Goal: Information Seeking & Learning: Compare options

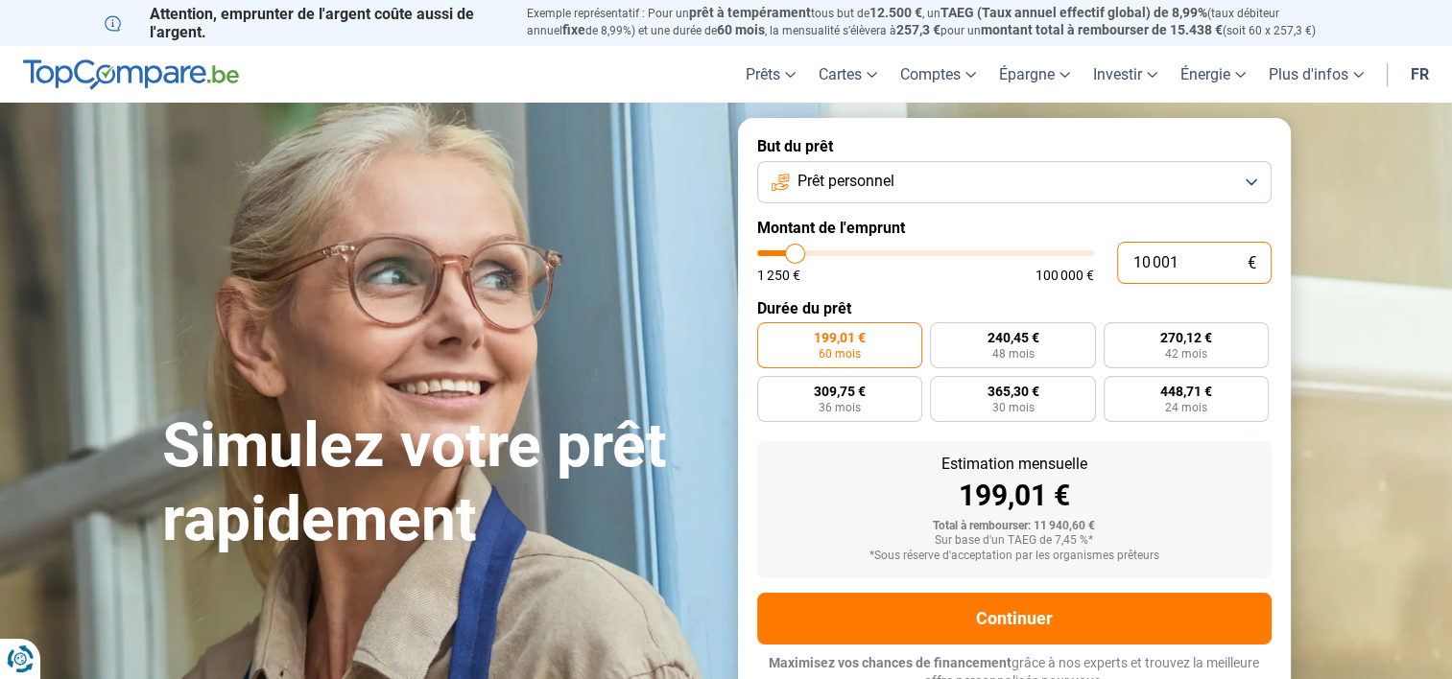
drag, startPoint x: 1176, startPoint y: 262, endPoint x: 1125, endPoint y: 262, distance: 51.8
click at [1125, 262] on input "10 001" at bounding box center [1194, 263] width 154 height 42
type input "5"
type input "1250"
type input "50"
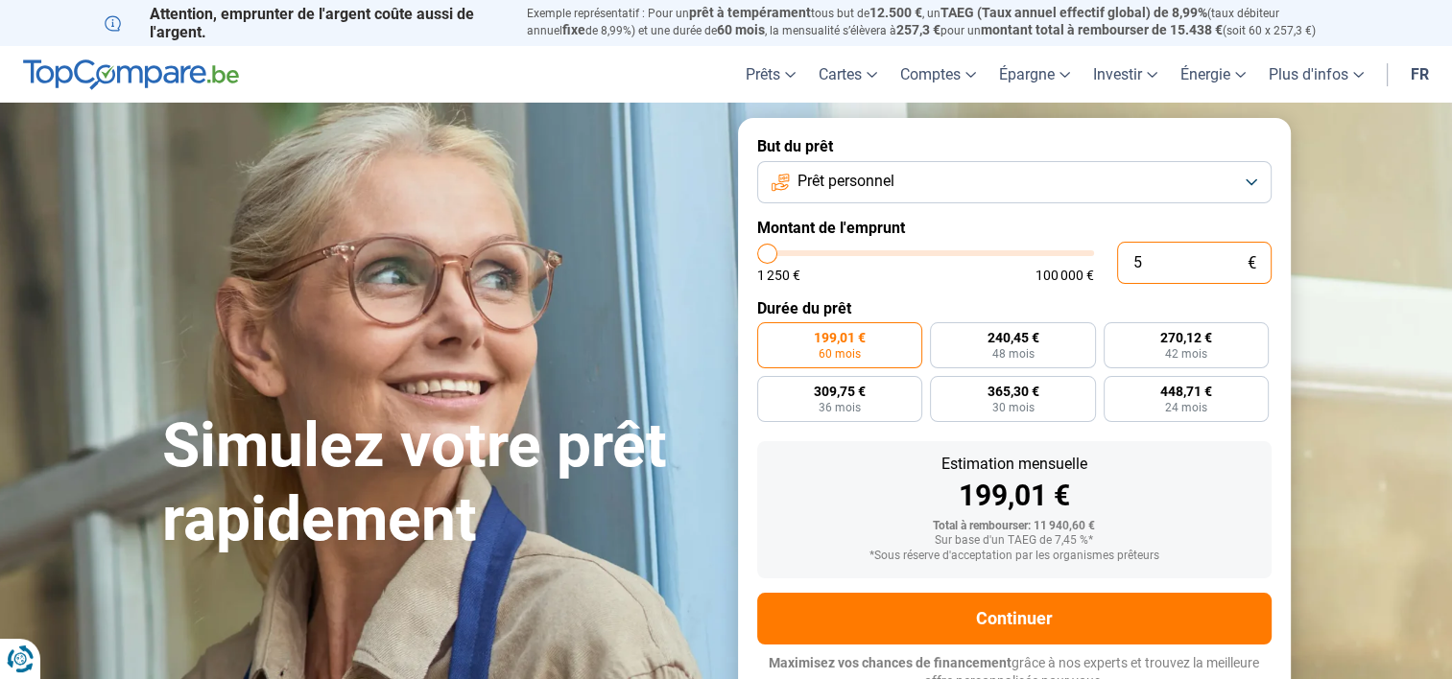
type input "1250"
type input "500"
type input "1250"
type input "5 000"
type input "5000"
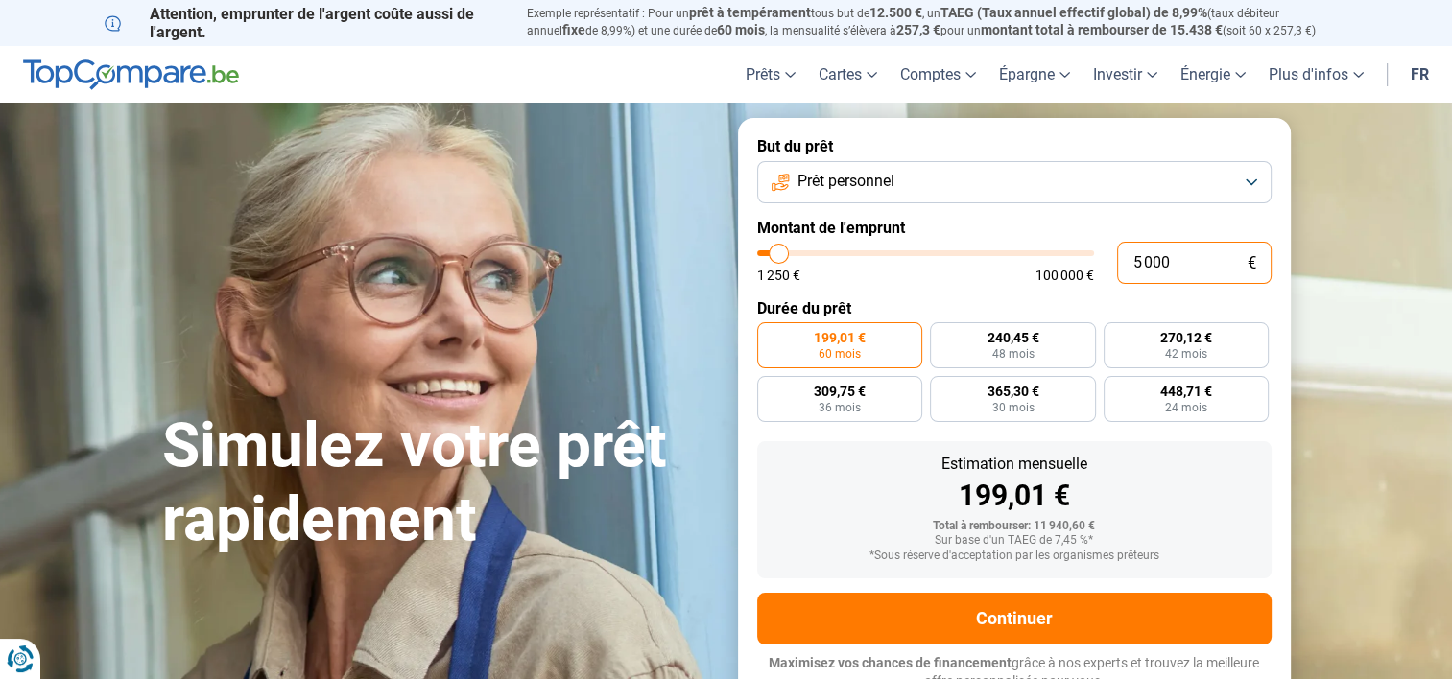
radio input "true"
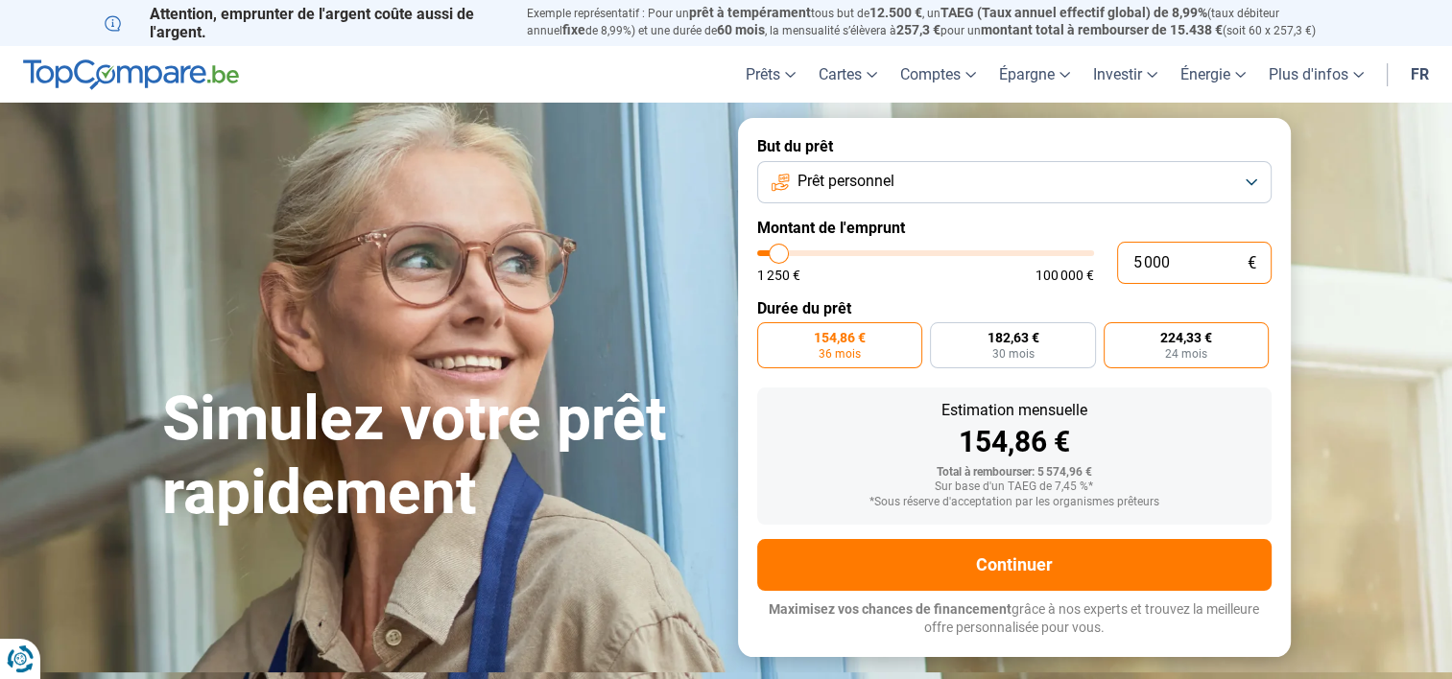
type input "5 000"
click at [1181, 338] on span "224,33 €" at bounding box center [1186, 337] width 52 height 13
click at [1116, 335] on input "224,33 € 24 mois" at bounding box center [1110, 328] width 12 height 12
radio input "true"
click at [844, 336] on span "154,86 €" at bounding box center [840, 337] width 52 height 13
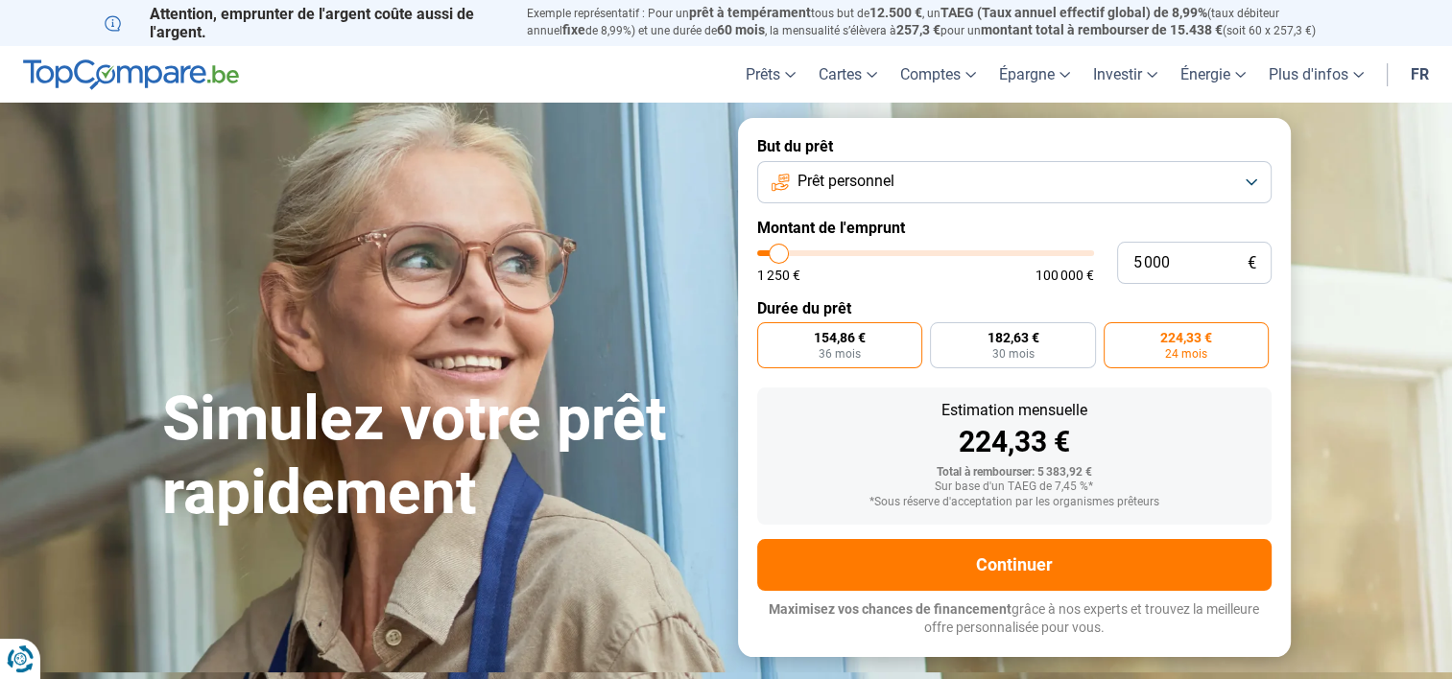
click at [770, 335] on input "154,86 € 36 mois" at bounding box center [763, 328] width 12 height 12
radio input "true"
click at [1183, 342] on span "224,33 €" at bounding box center [1186, 337] width 52 height 13
click at [1116, 335] on input "224,33 € 24 mois" at bounding box center [1110, 328] width 12 height 12
radio input "true"
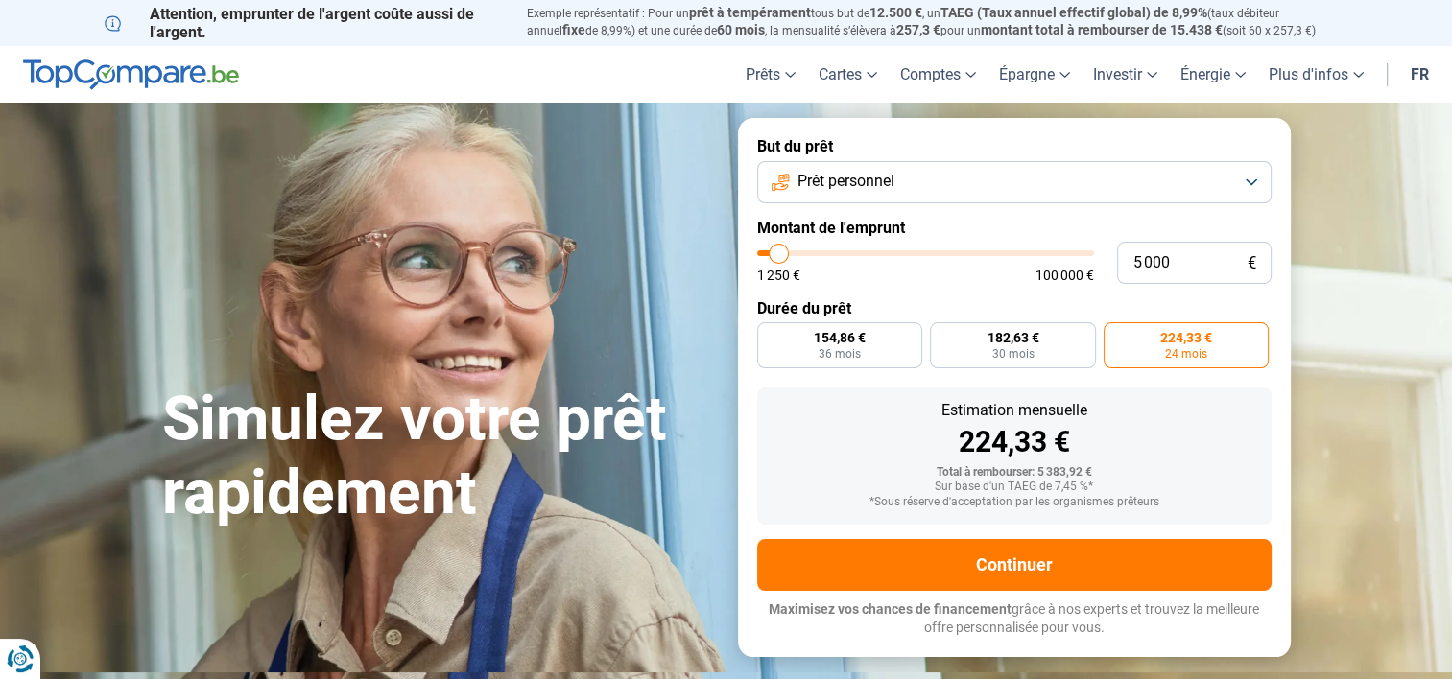
type input "5 750"
type input "5750"
type input "6 000"
type input "6000"
type input "6 250"
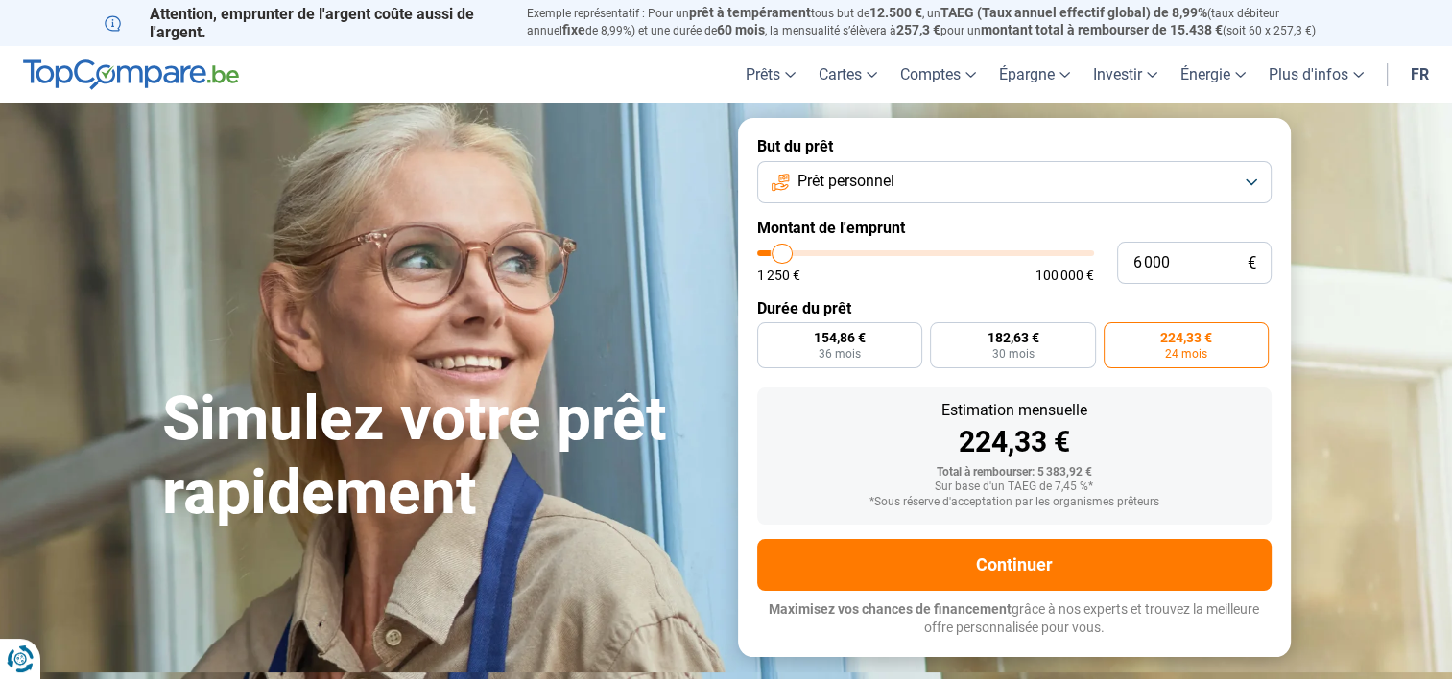
type input "6250"
type input "6 500"
type input "6500"
type input "7 250"
type input "7250"
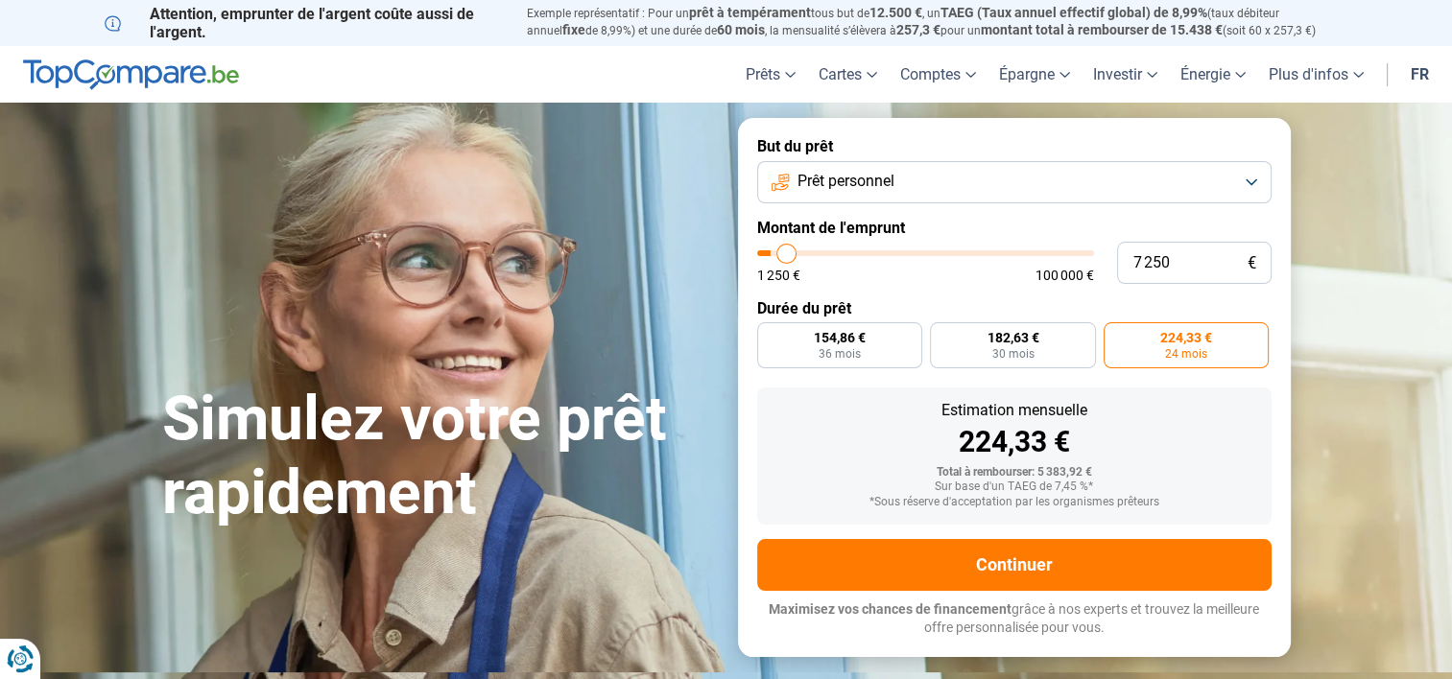
type input "7 750"
type input "7750"
type input "8 250"
type input "8250"
type input "8 500"
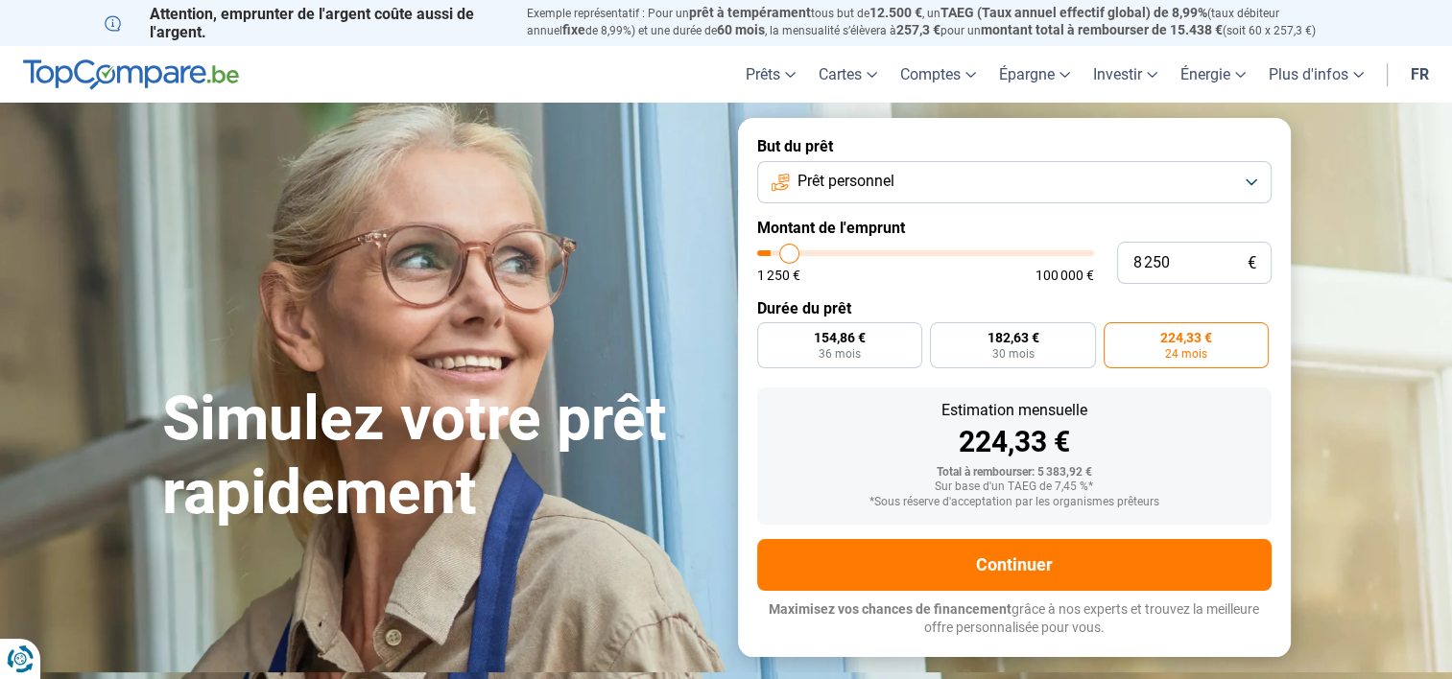
type input "8500"
type input "8 750"
type input "8750"
type input "9 000"
type input "9000"
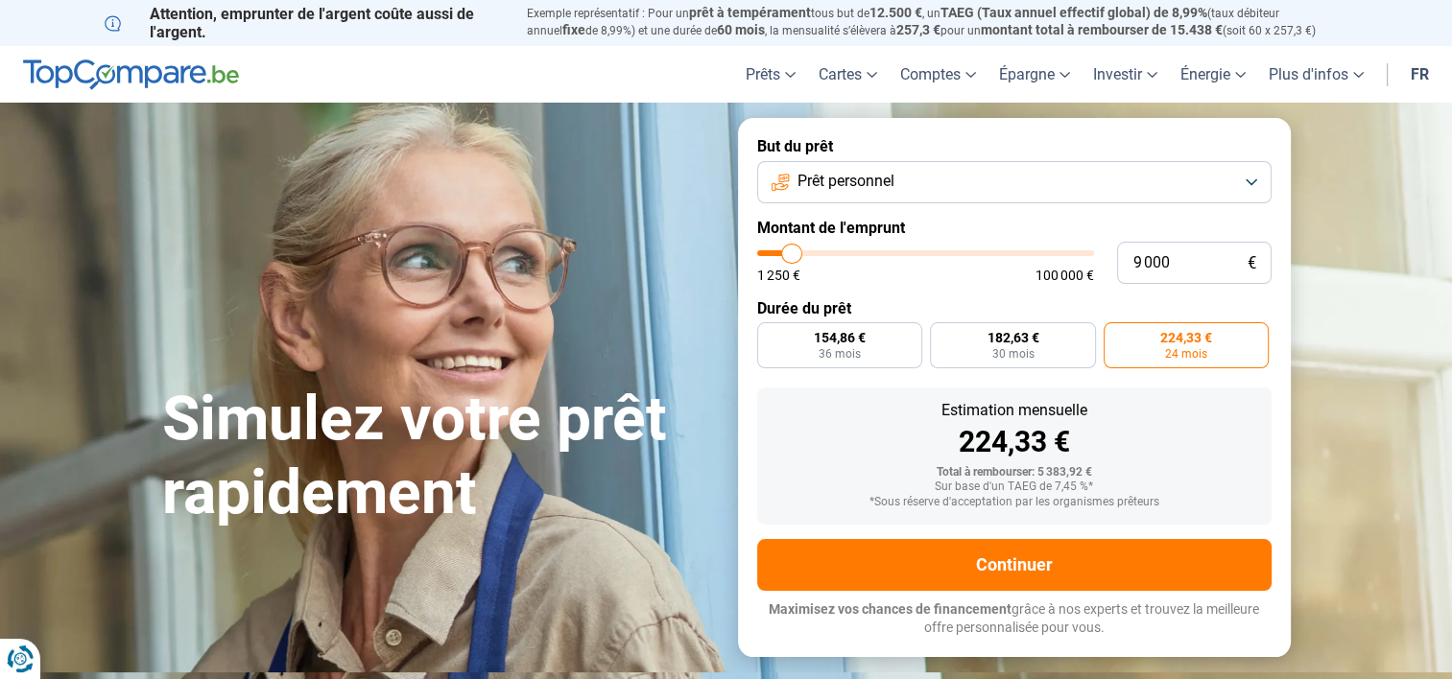
type input "9 250"
type input "9250"
type input "9 750"
type input "9750"
type input "10 000"
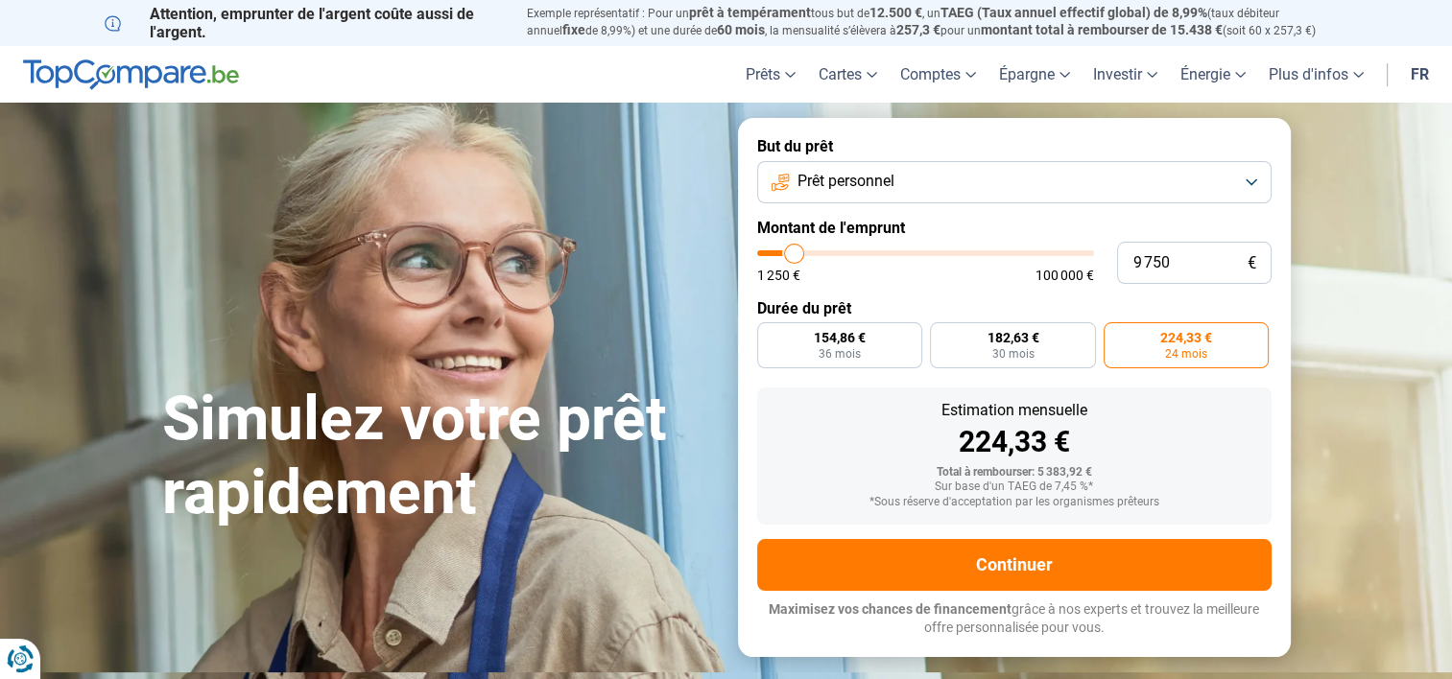
type input "10000"
type input "10 250"
type input "10250"
type input "10 500"
type input "10500"
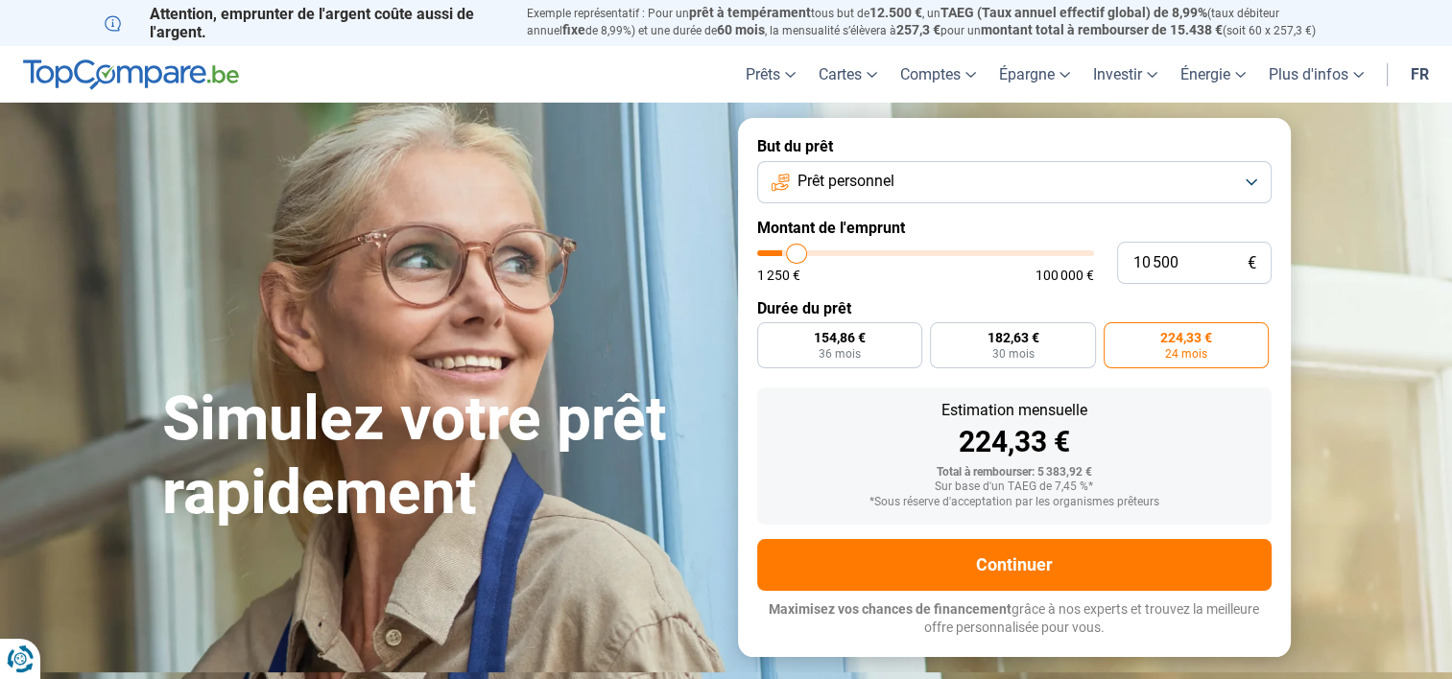
type input "10 750"
type input "10750"
type input "11 000"
type input "11000"
type input "11 250"
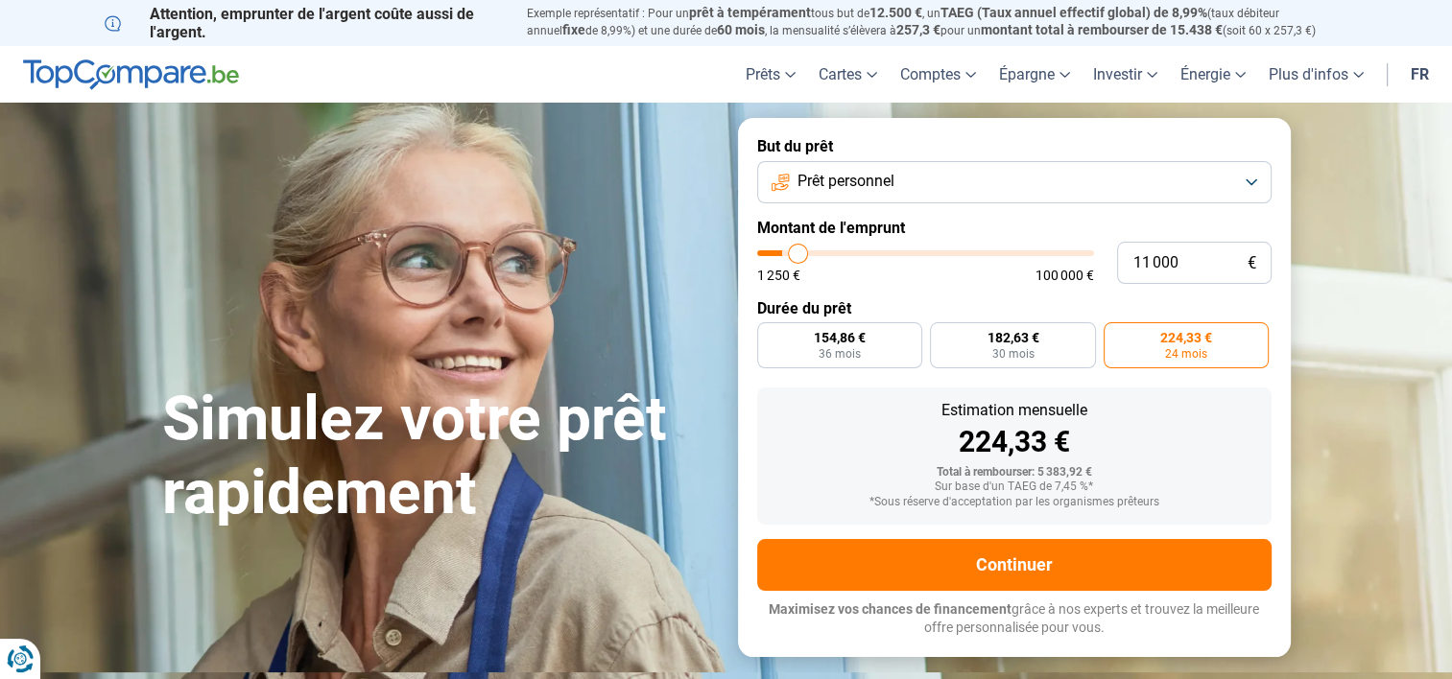
type input "11250"
type input "11 500"
type input "11500"
type input "11 750"
type input "11750"
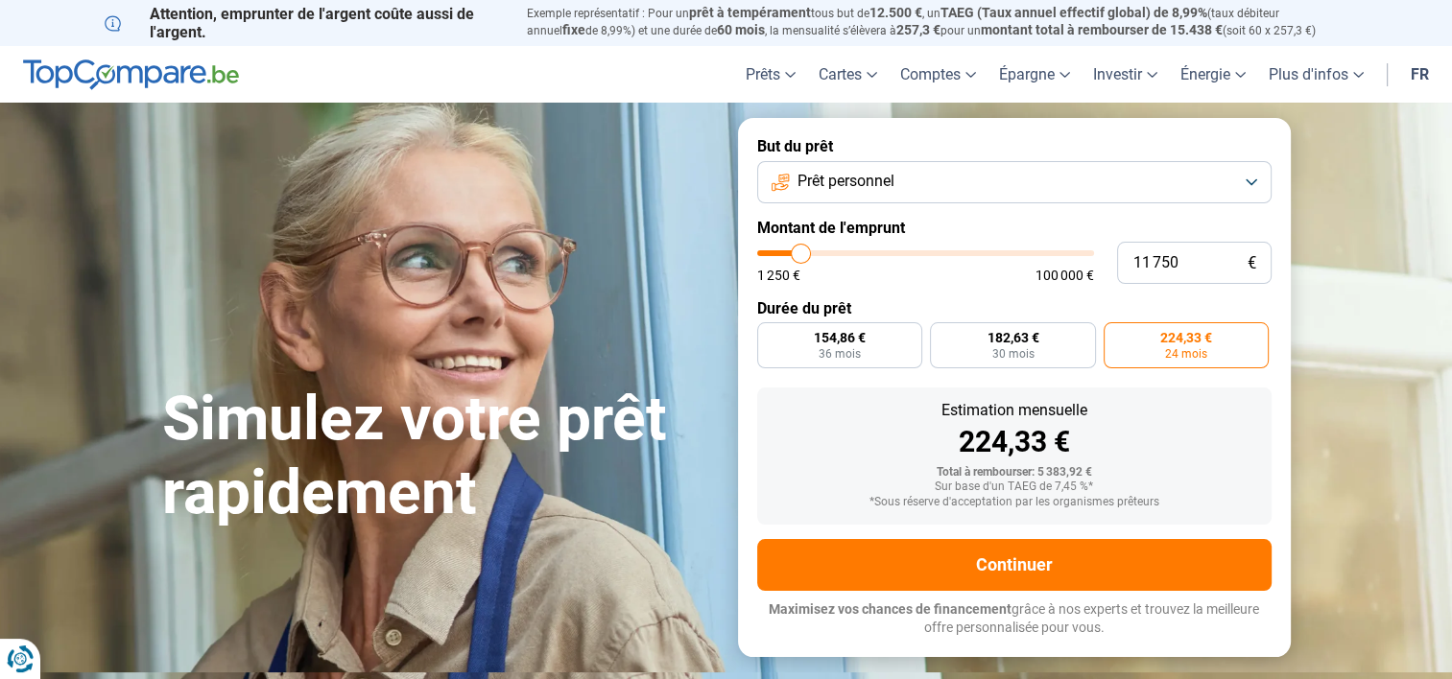
type input "12 250"
type input "12250"
type input "12 500"
type input "12500"
type input "12 750"
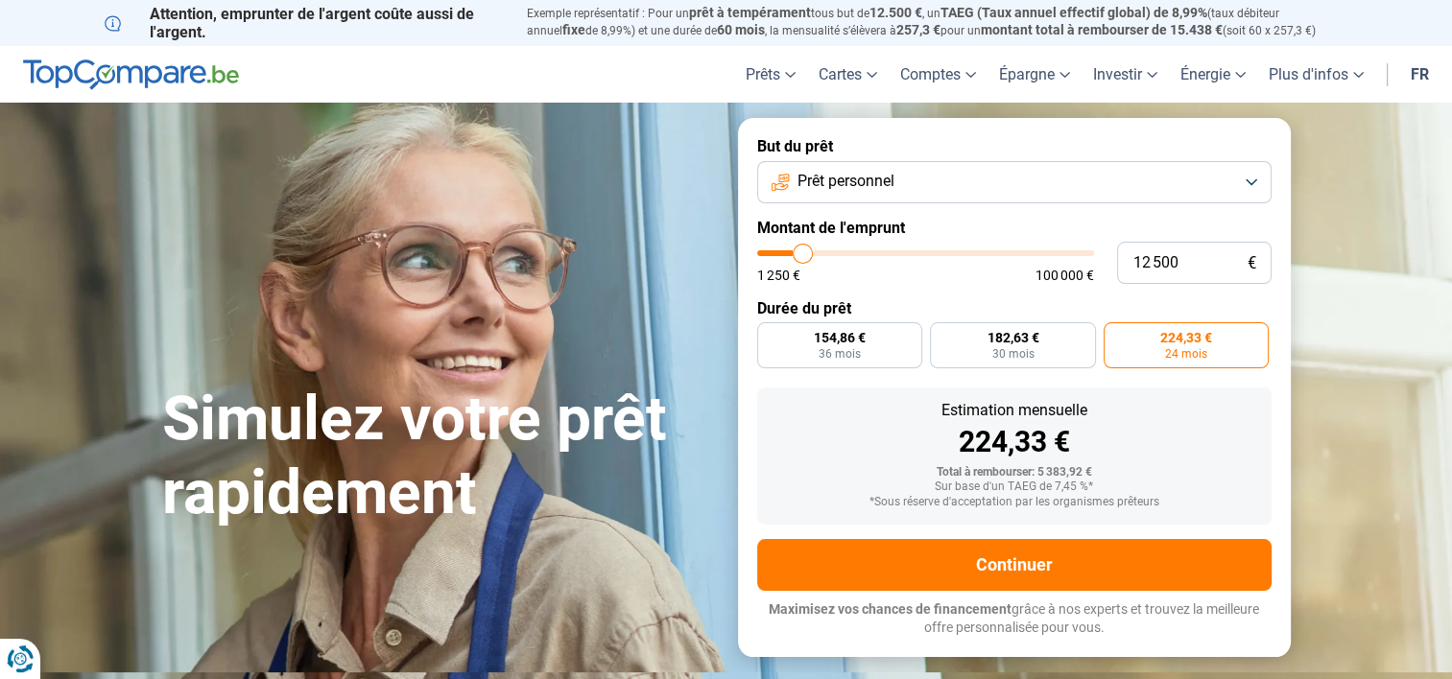
type input "12750"
type input "13 000"
type input "13000"
type input "13 250"
type input "13250"
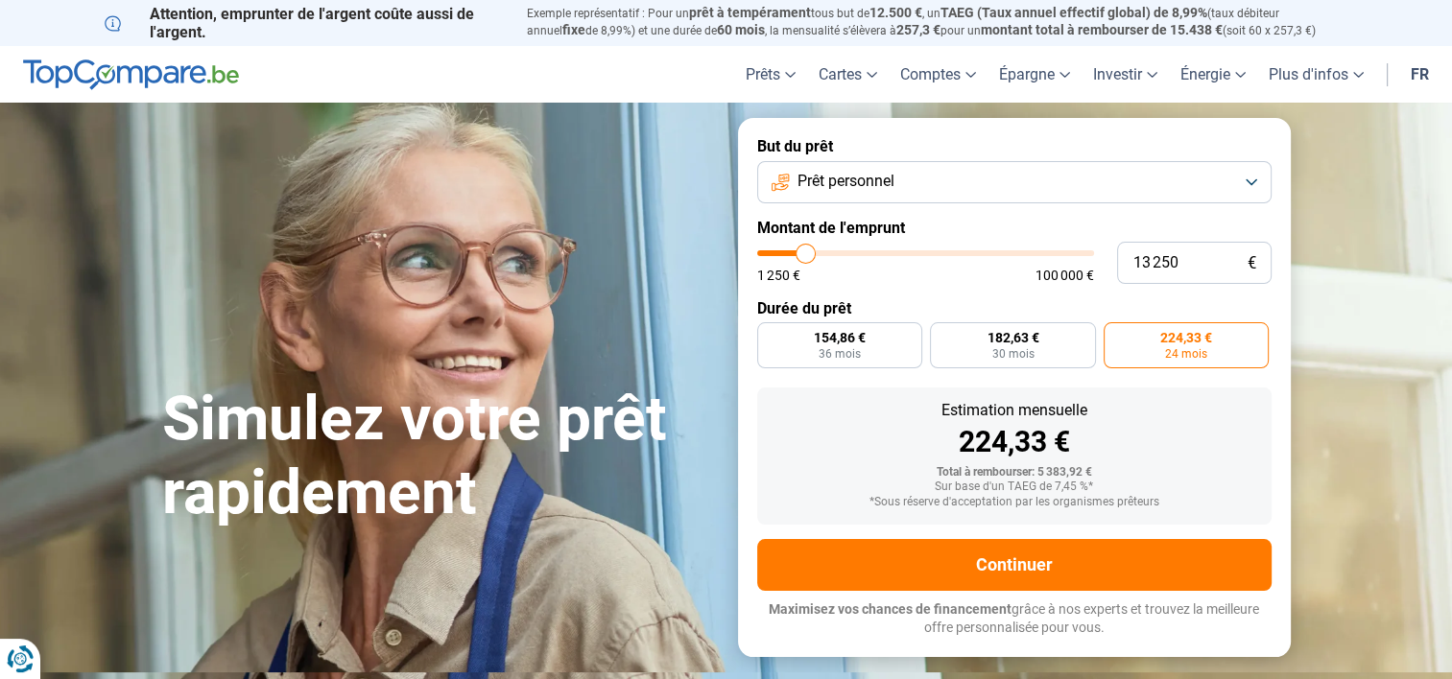
type input "13 500"
type input "13500"
type input "14 000"
type input "14000"
type input "14 250"
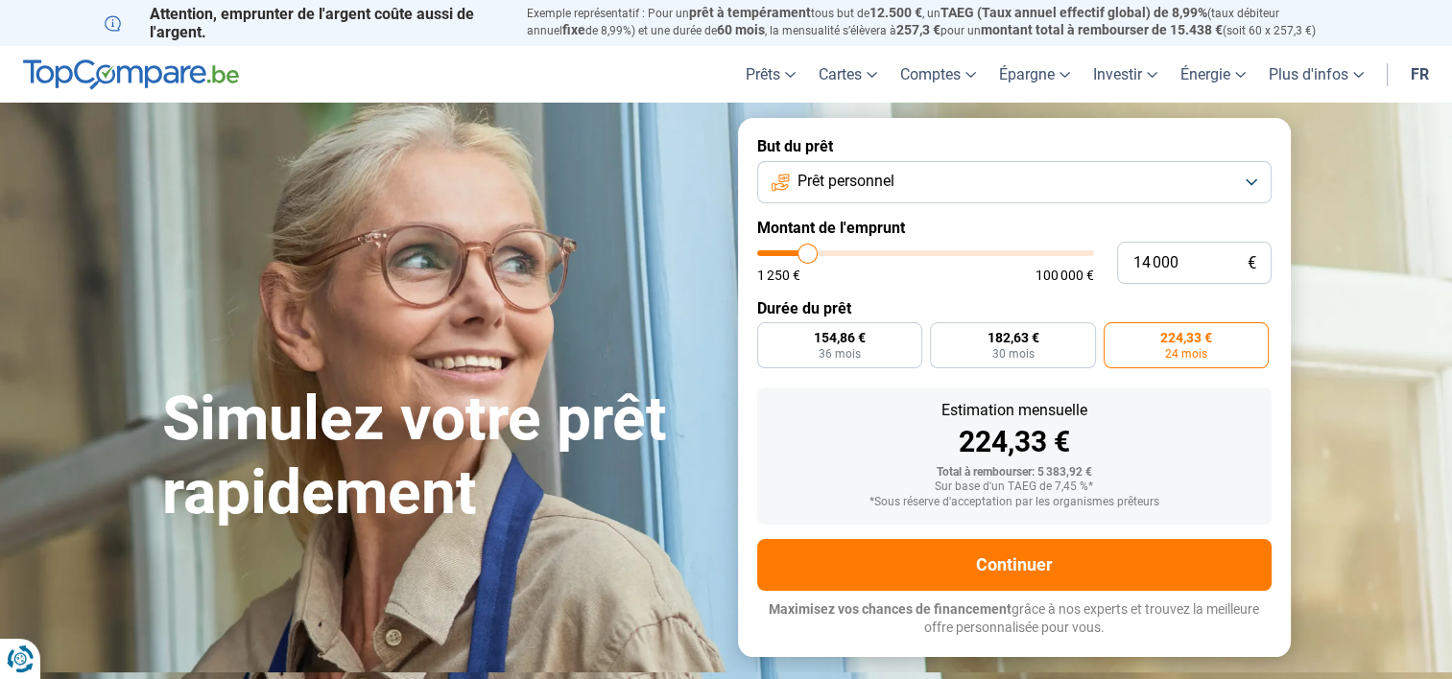
type input "14250"
type input "14 000"
type input "14000"
type input "13 750"
type input "13750"
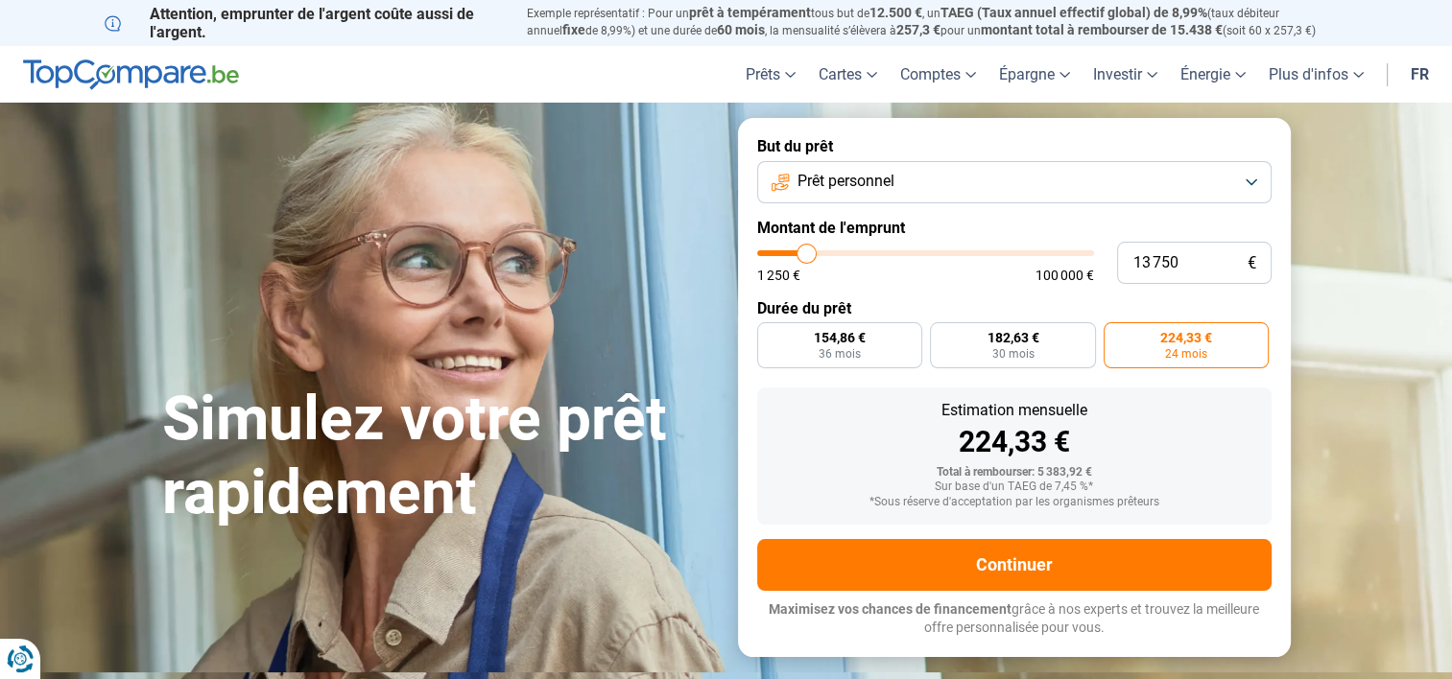
type input "13 250"
type input "13250"
type input "12 750"
type input "12750"
type input "12 500"
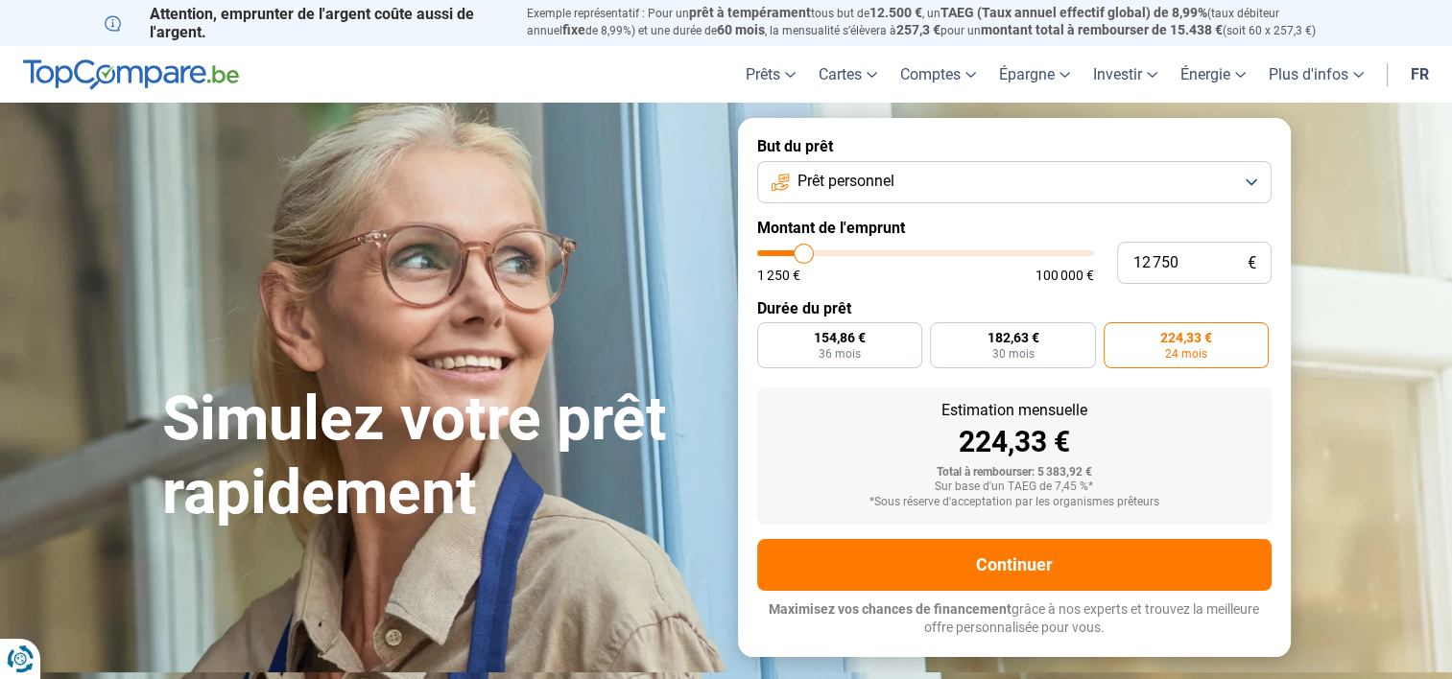
type input "12500"
type input "11 500"
type input "11500"
type input "10 500"
type input "10500"
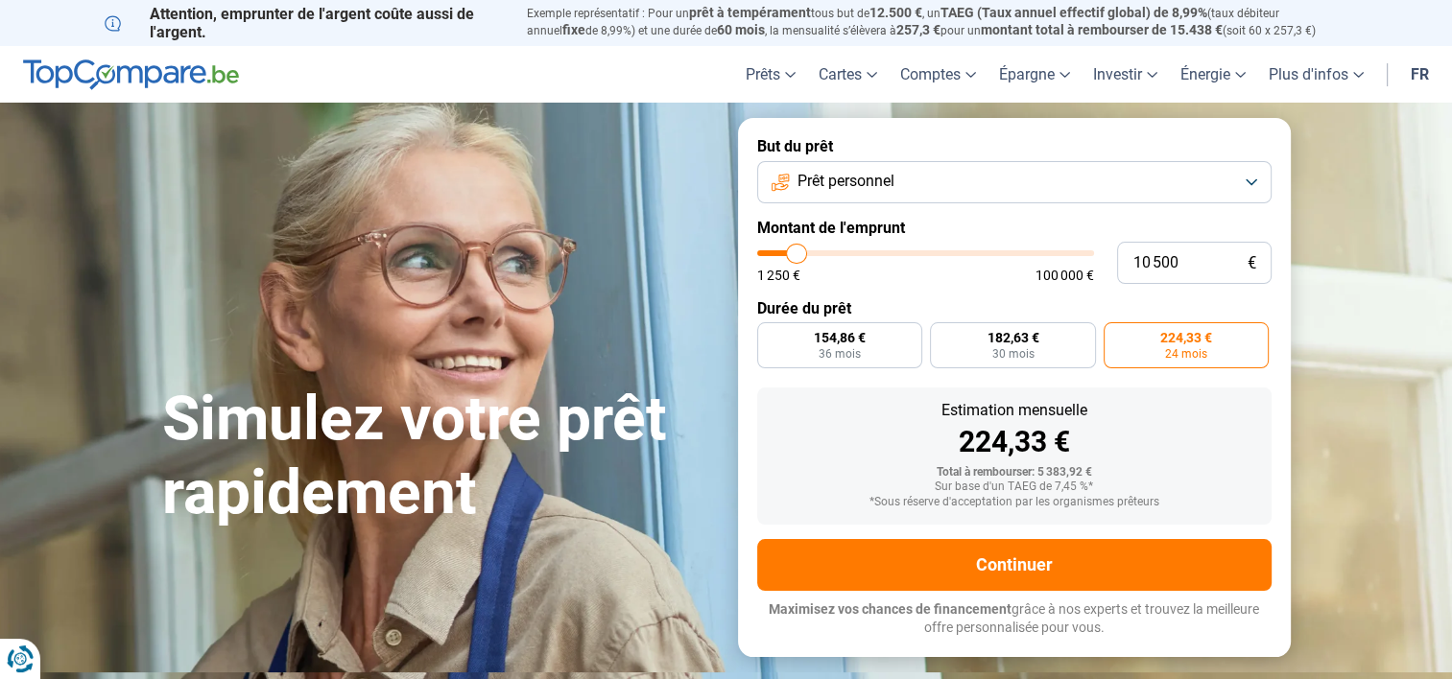
type input "9 500"
type input "9500"
type input "8 750"
type input "8750"
type input "8 000"
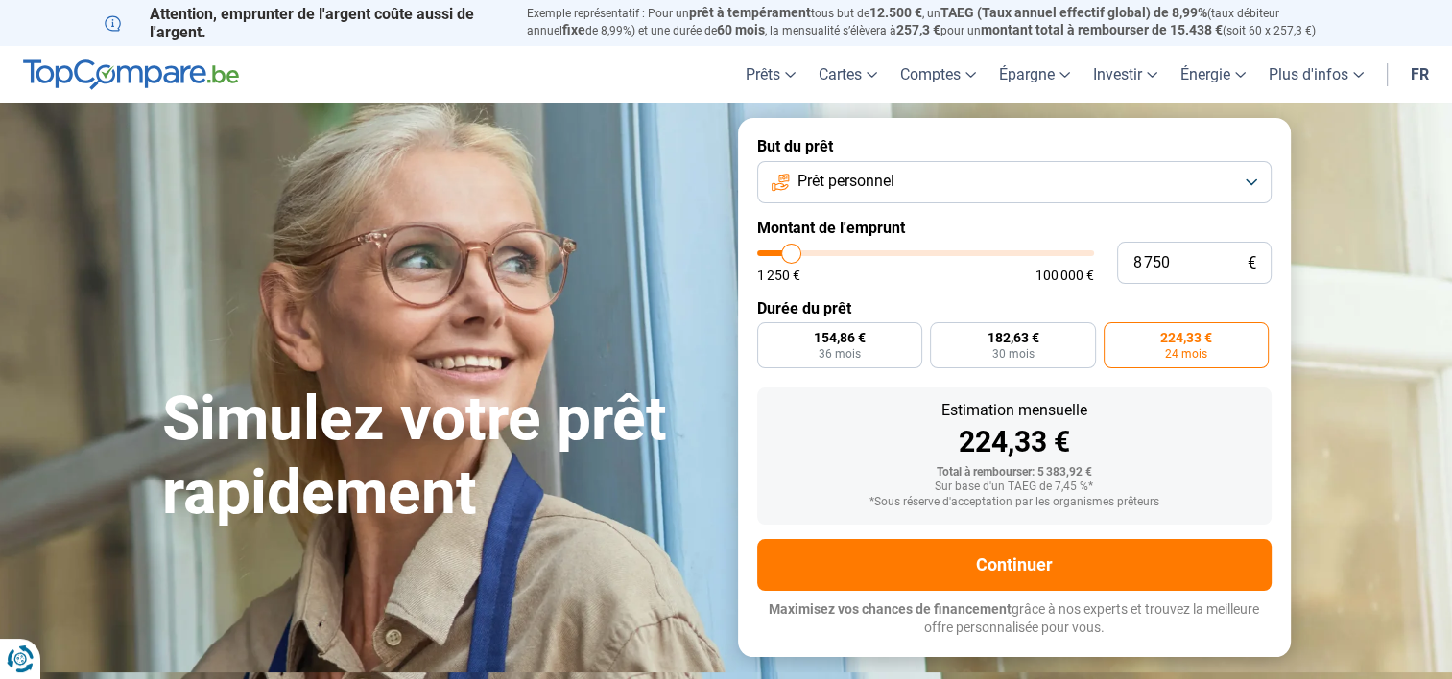
type input "8000"
type input "7 500"
type input "7500"
type input "7 250"
type input "7250"
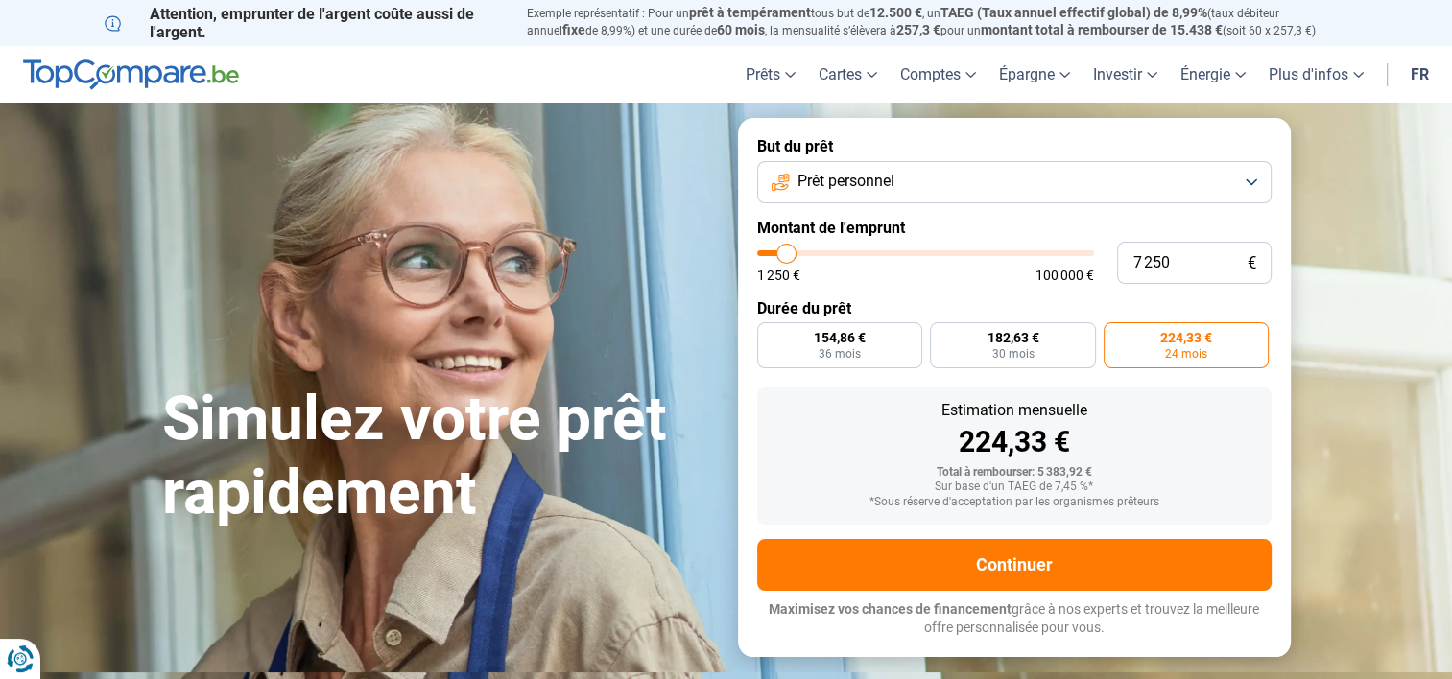
type input "7 000"
type input "7000"
type input "6 750"
type input "6750"
type input "6 500"
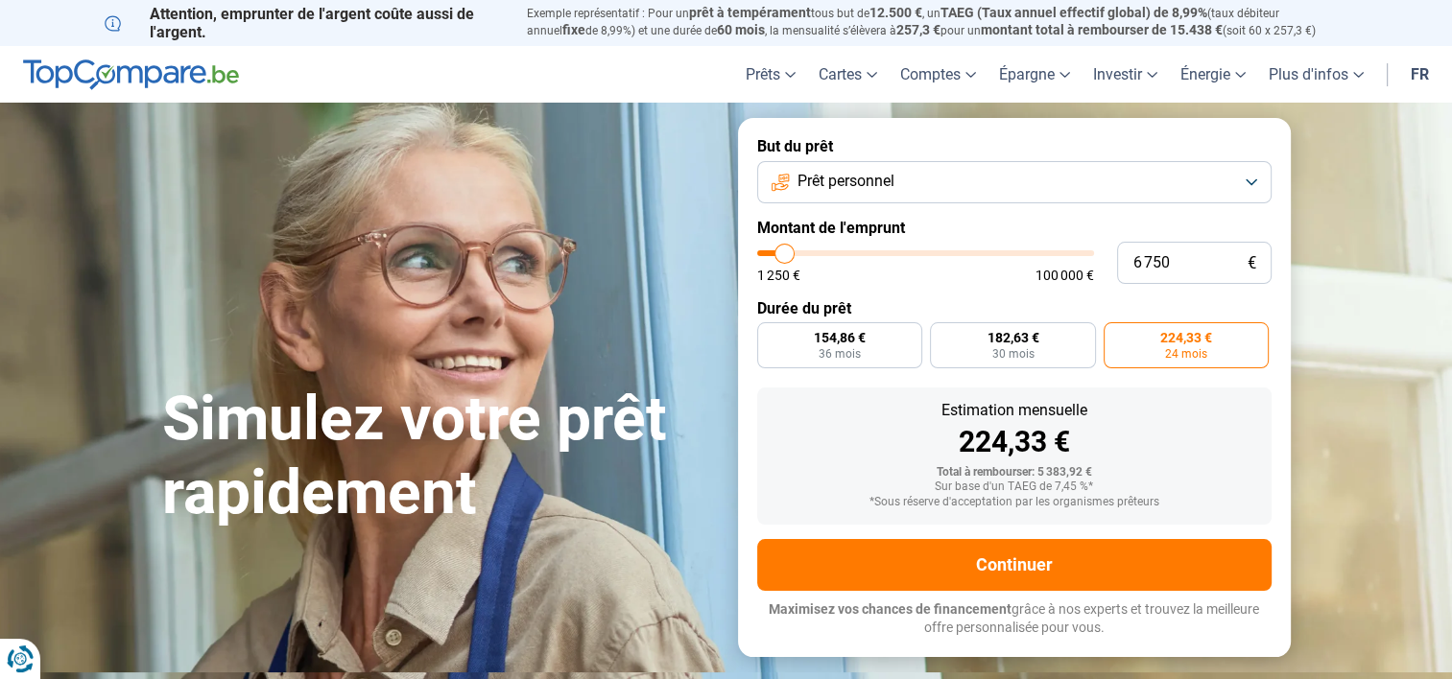
type input "6500"
type input "6 000"
type input "6000"
type input "5 250"
type input "5250"
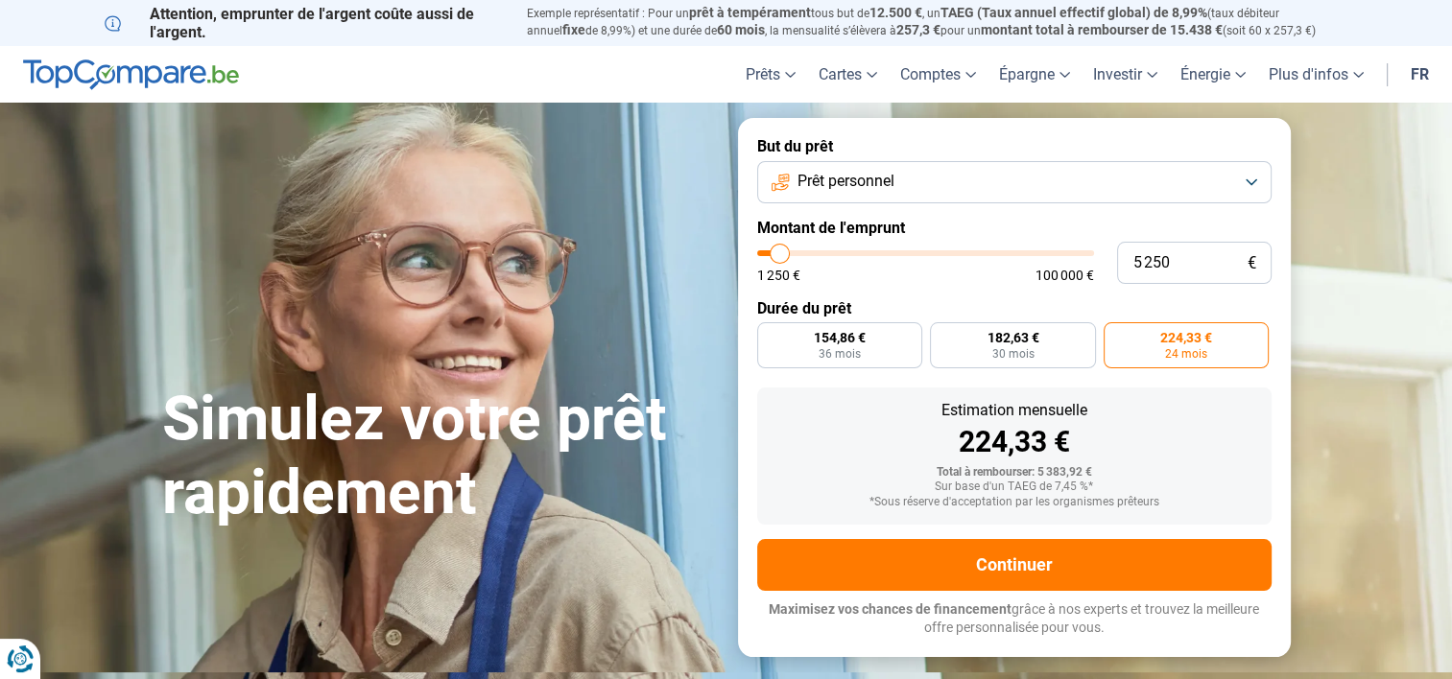
type input "5 000"
type input "5000"
type input "4 500"
type input "4500"
type input "4 250"
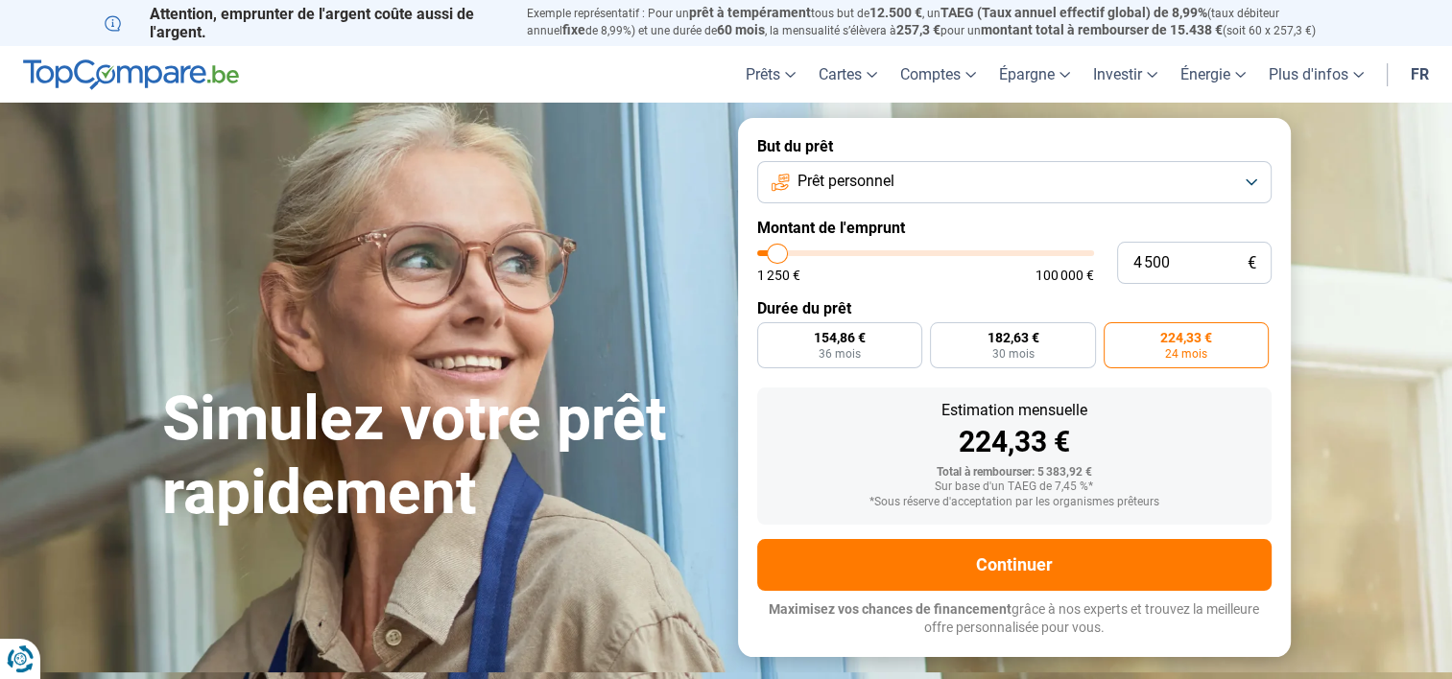
type input "4250"
type input "4 000"
type input "4000"
type input "3 250"
type input "3250"
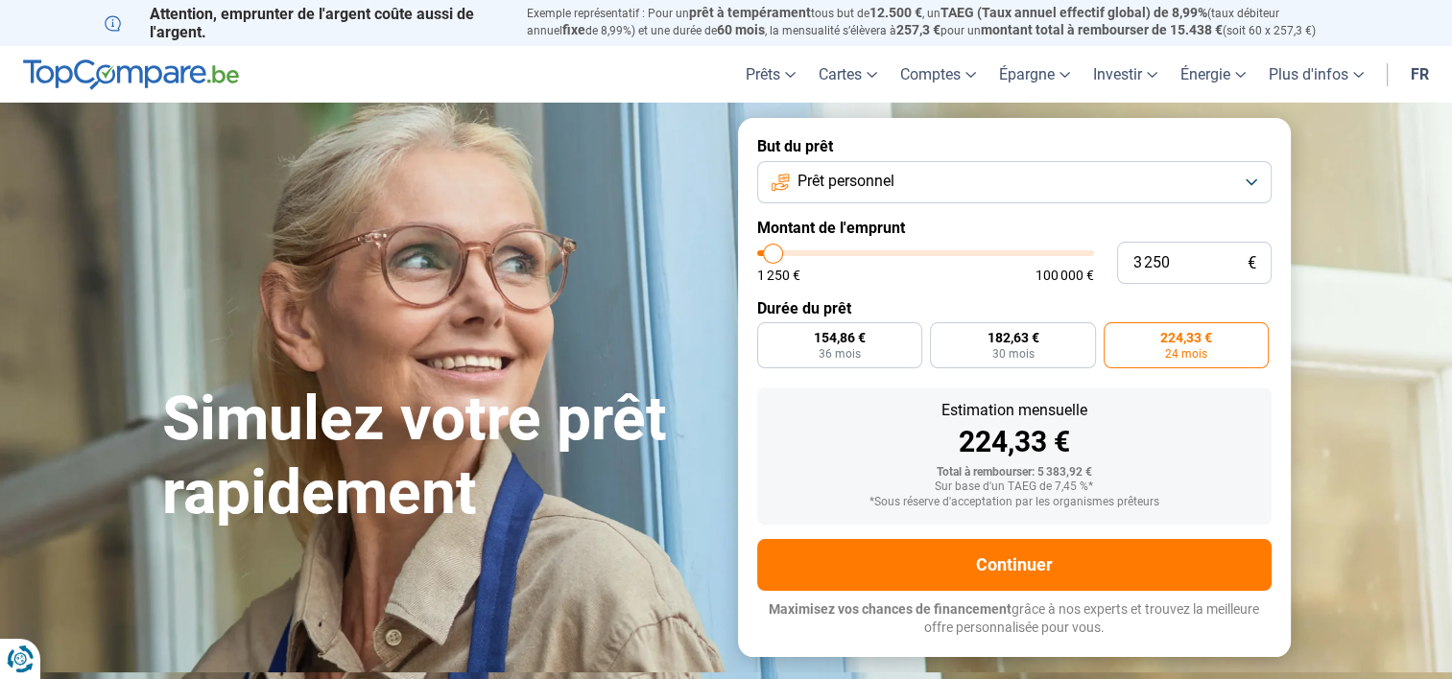
type input "2 500"
type input "2500"
type input "2 250"
type input "2250"
type input "2 000"
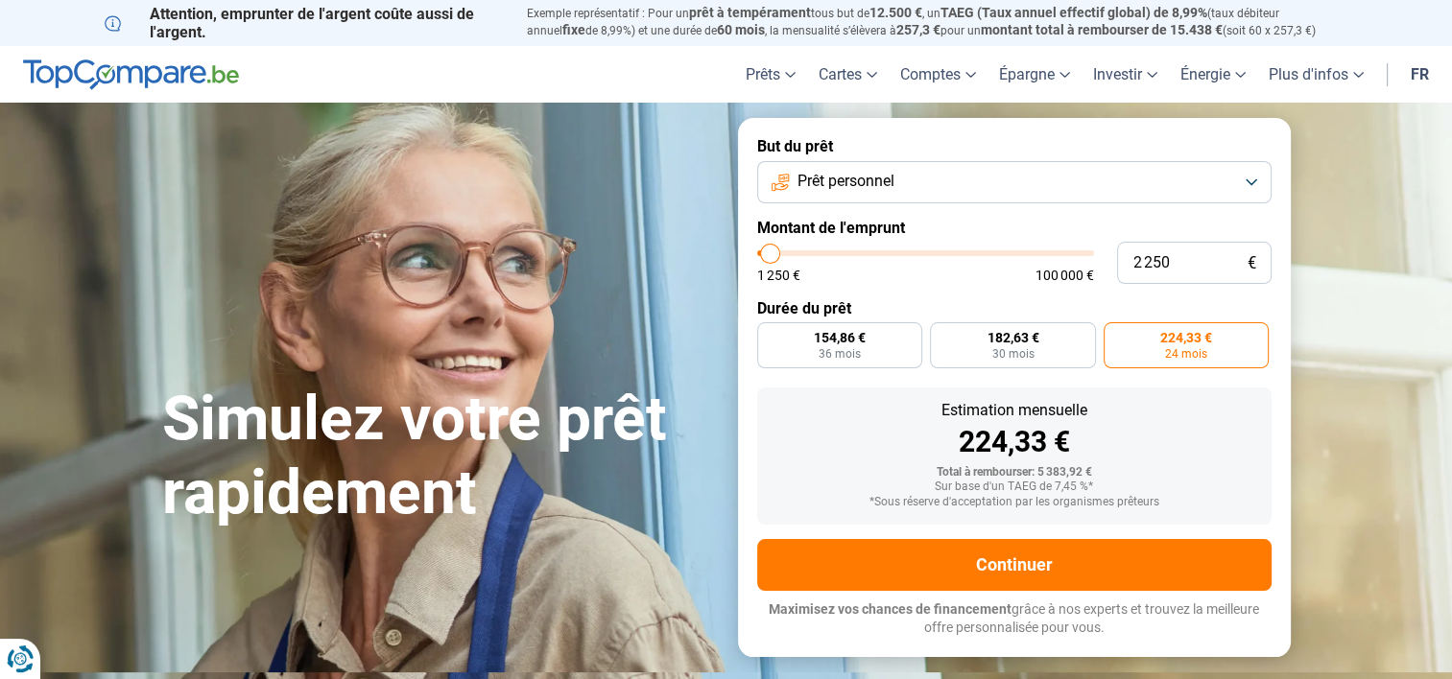
type input "2000"
type input "1 750"
type input "1750"
type input "1 500"
type input "1500"
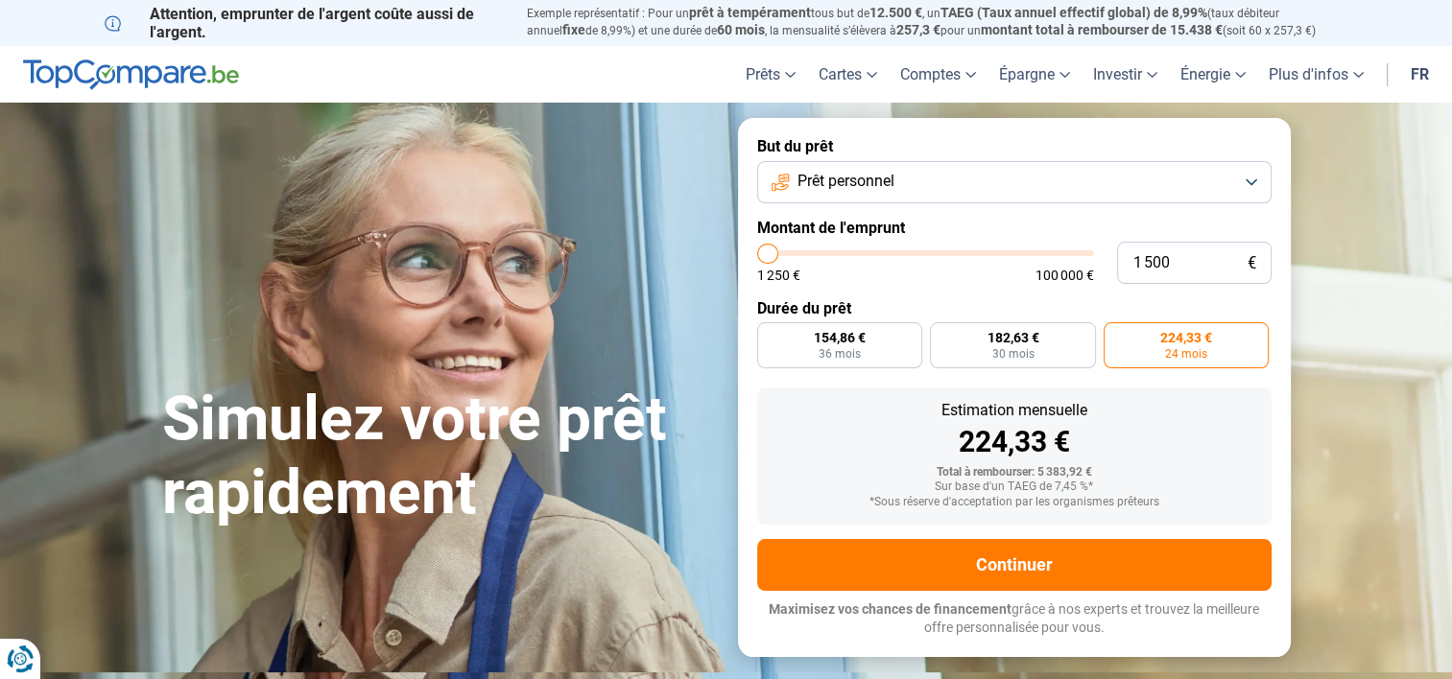
type input "1 250"
type input "1250"
type input "1 500"
type input "1500"
type input "2 000"
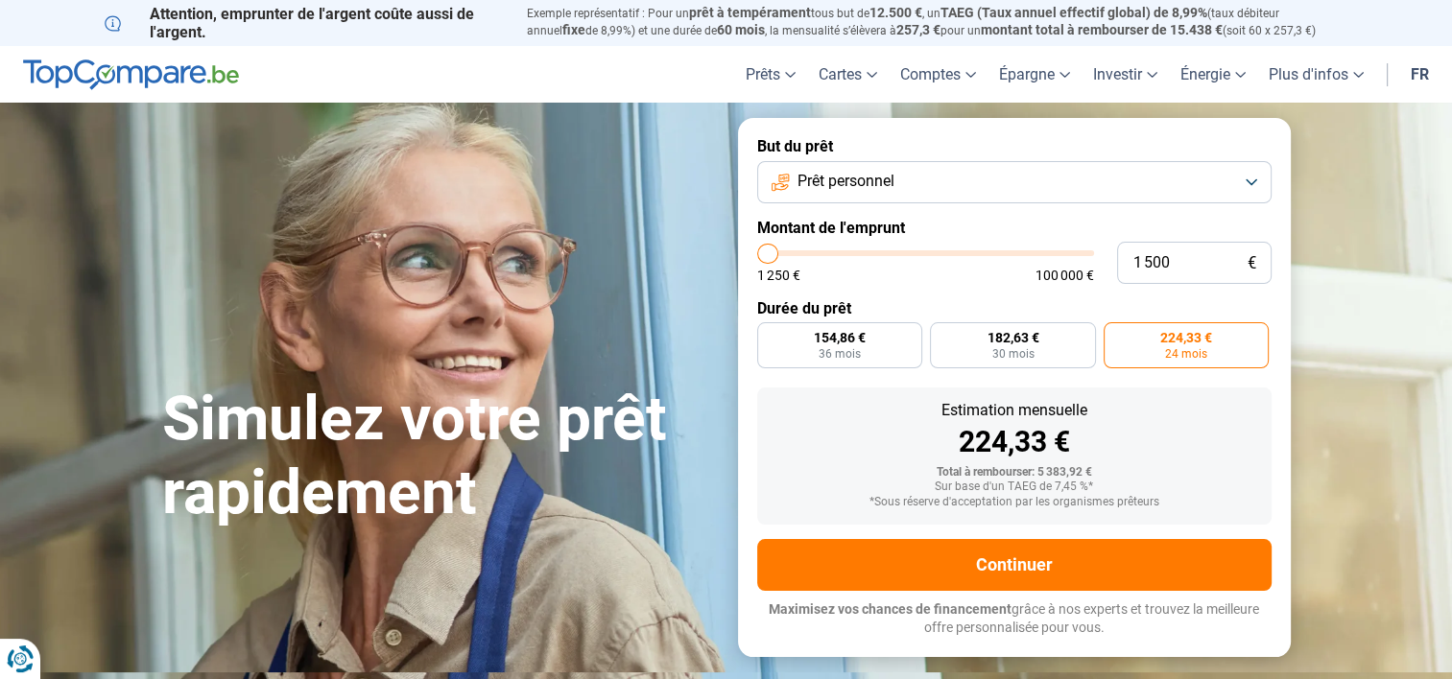
type input "2000"
type input "2 250"
type input "2250"
type input "2 500"
type input "2500"
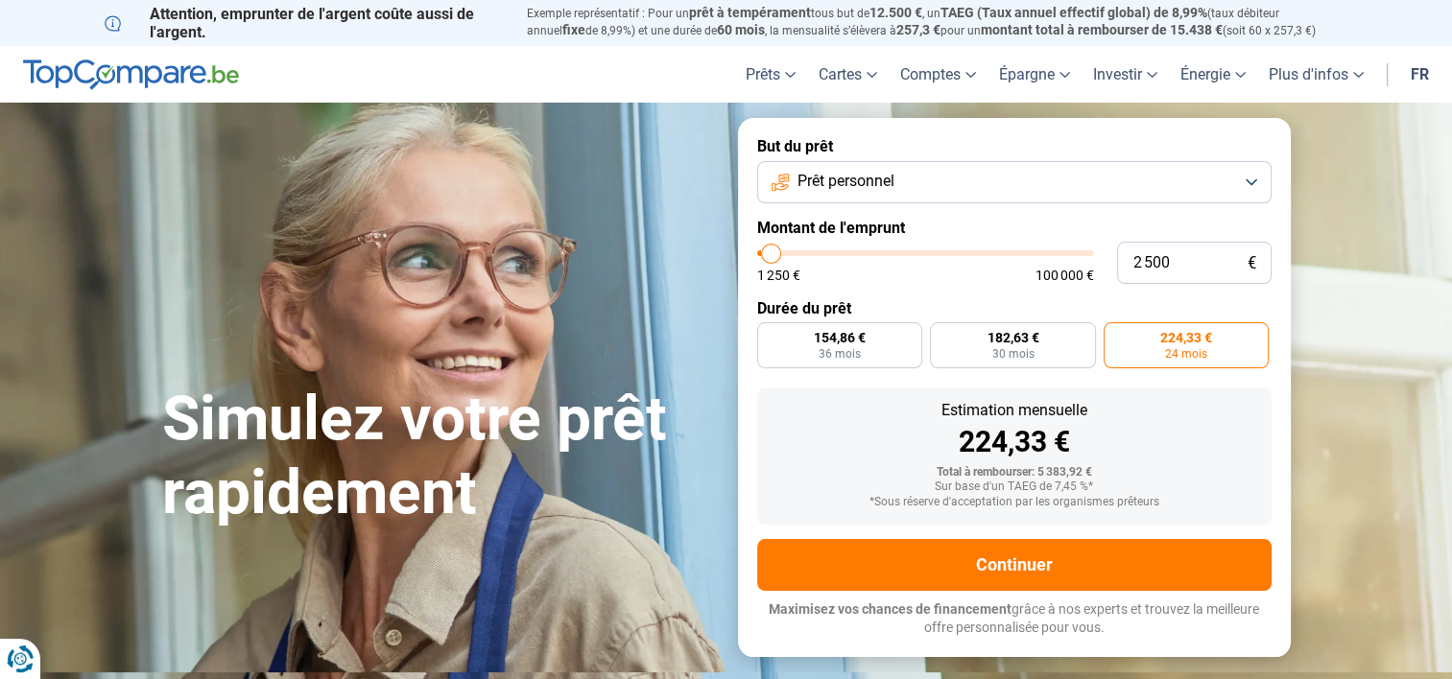
type input "3 000"
type input "3000"
type input "3 250"
type input "3250"
type input "3 500"
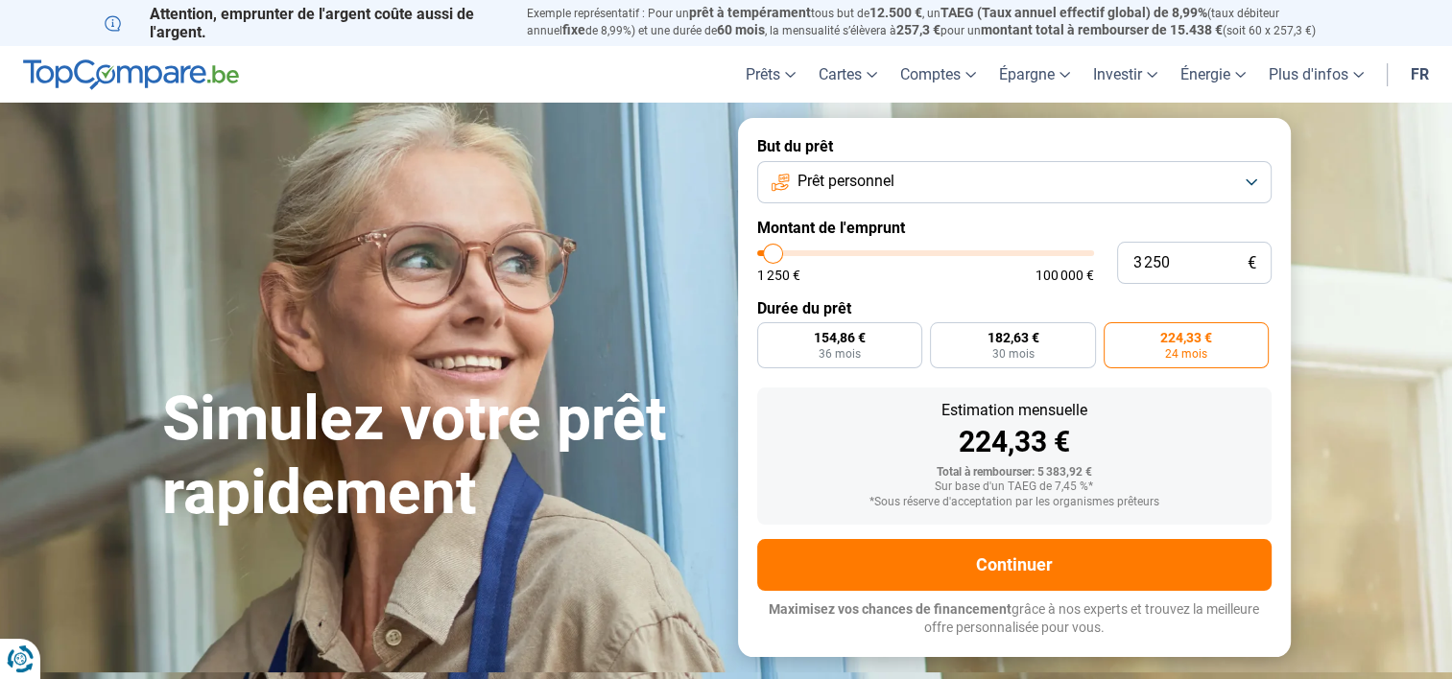
type input "3500"
type input "3 750"
type input "3750"
type input "4 000"
type input "4000"
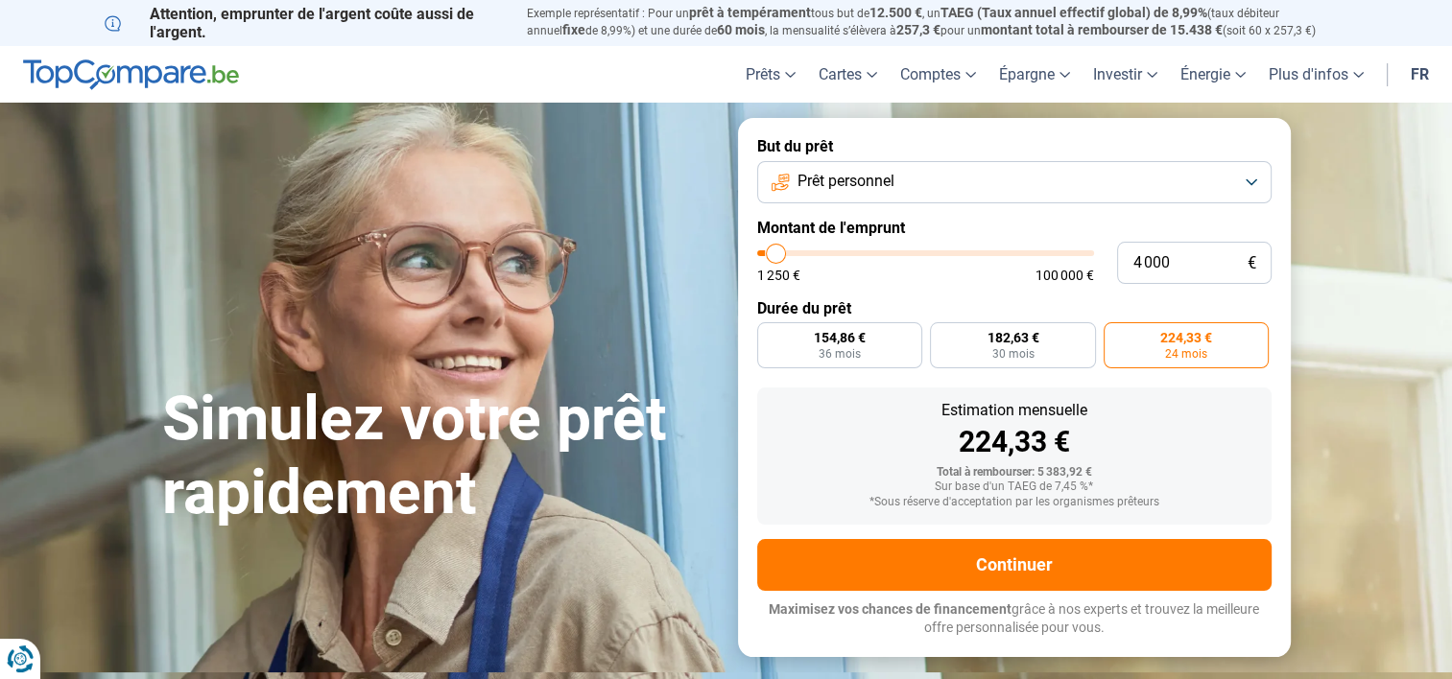
type input "4 250"
type input "4250"
type input "5 250"
type input "5250"
type input "5 750"
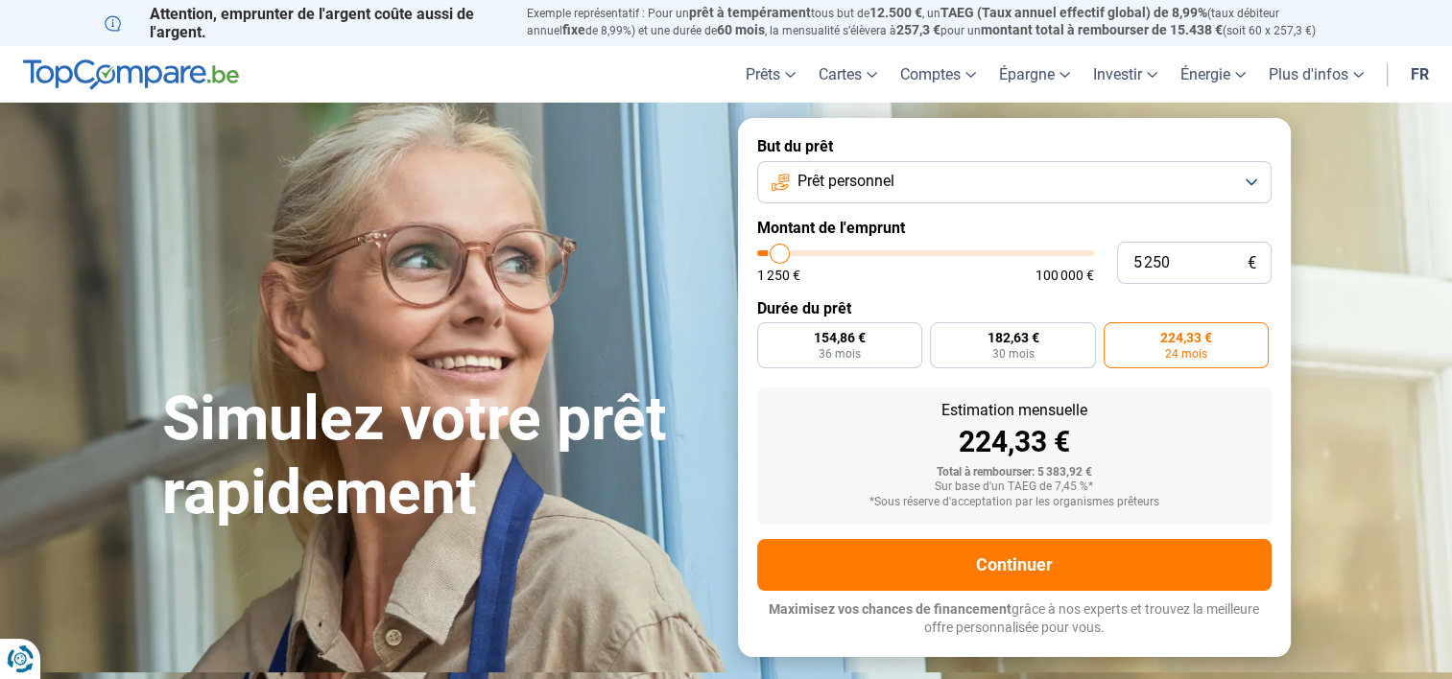
type input "5750"
type input "5 000"
type input "5000"
type input "4 500"
type input "4500"
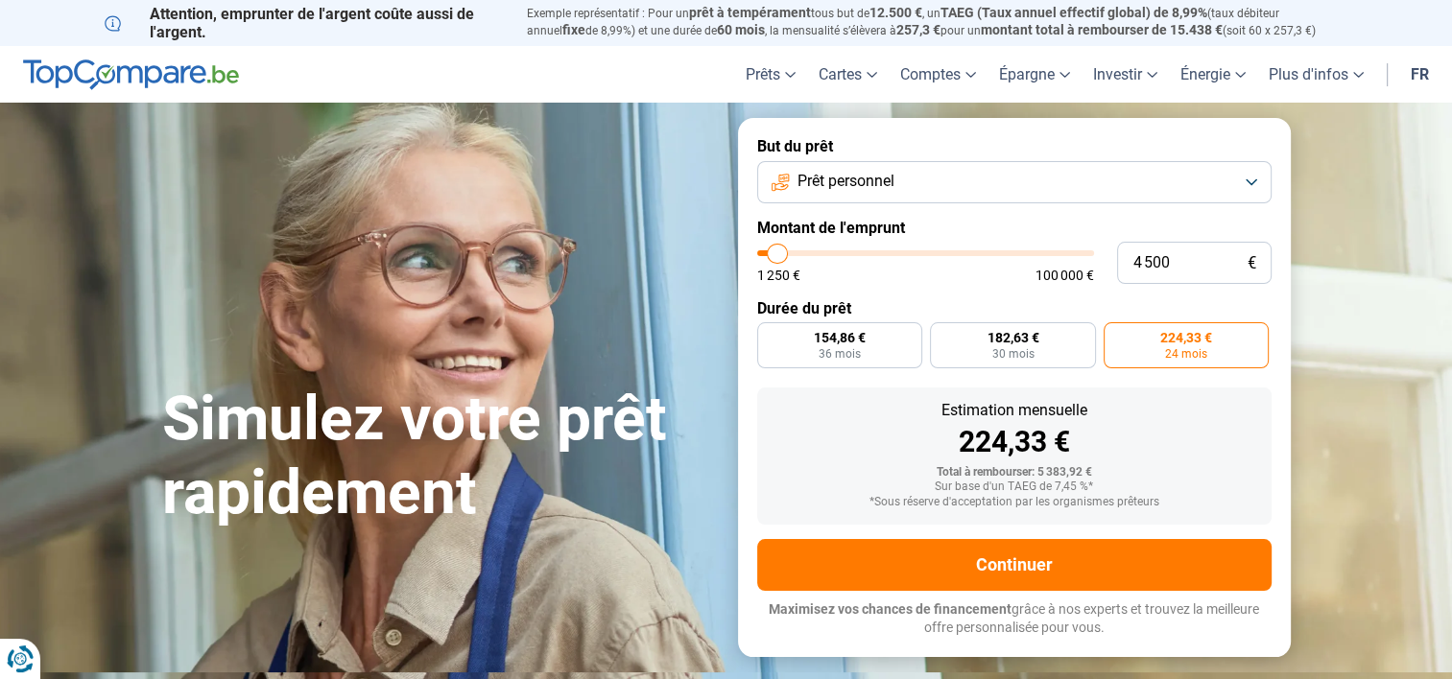
type input "4 250"
type input "4250"
type input "4 750"
type input "4750"
type input "5 000"
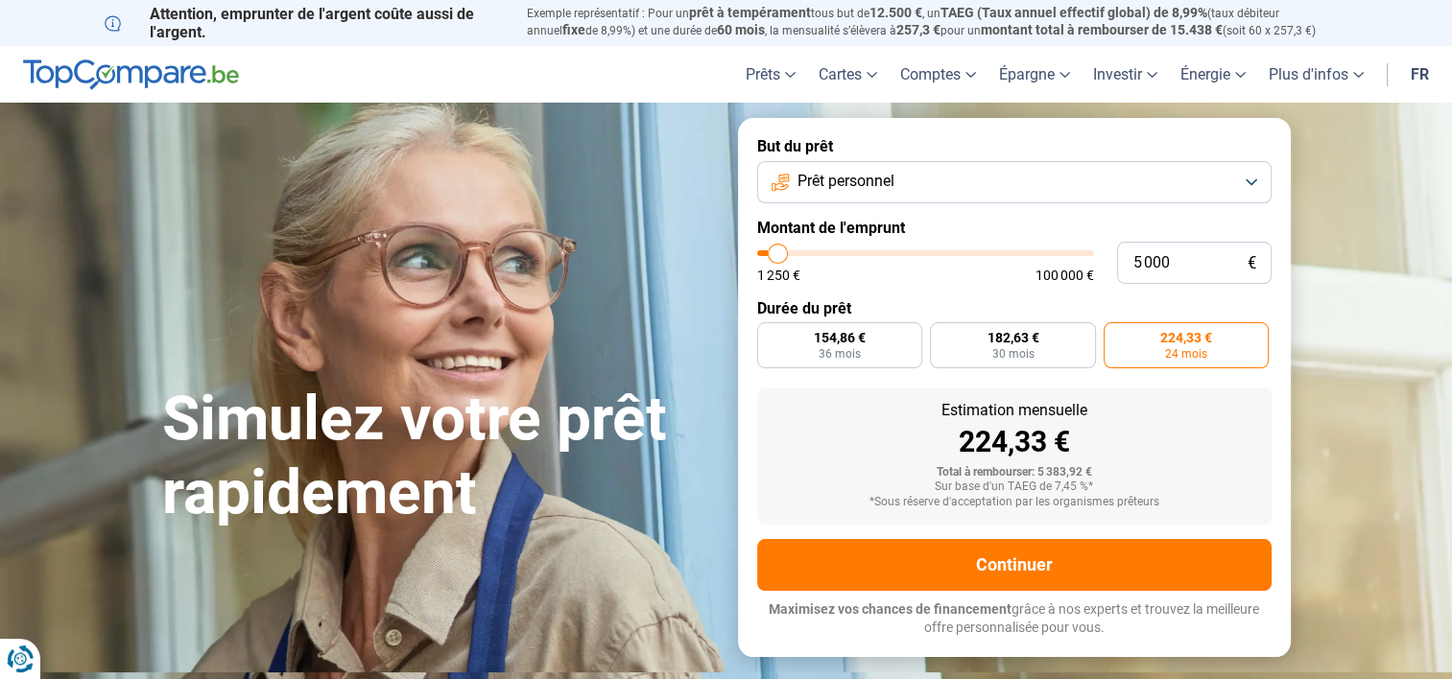
type input "5000"
click at [779, 254] on input "range" at bounding box center [925, 253] width 337 height 6
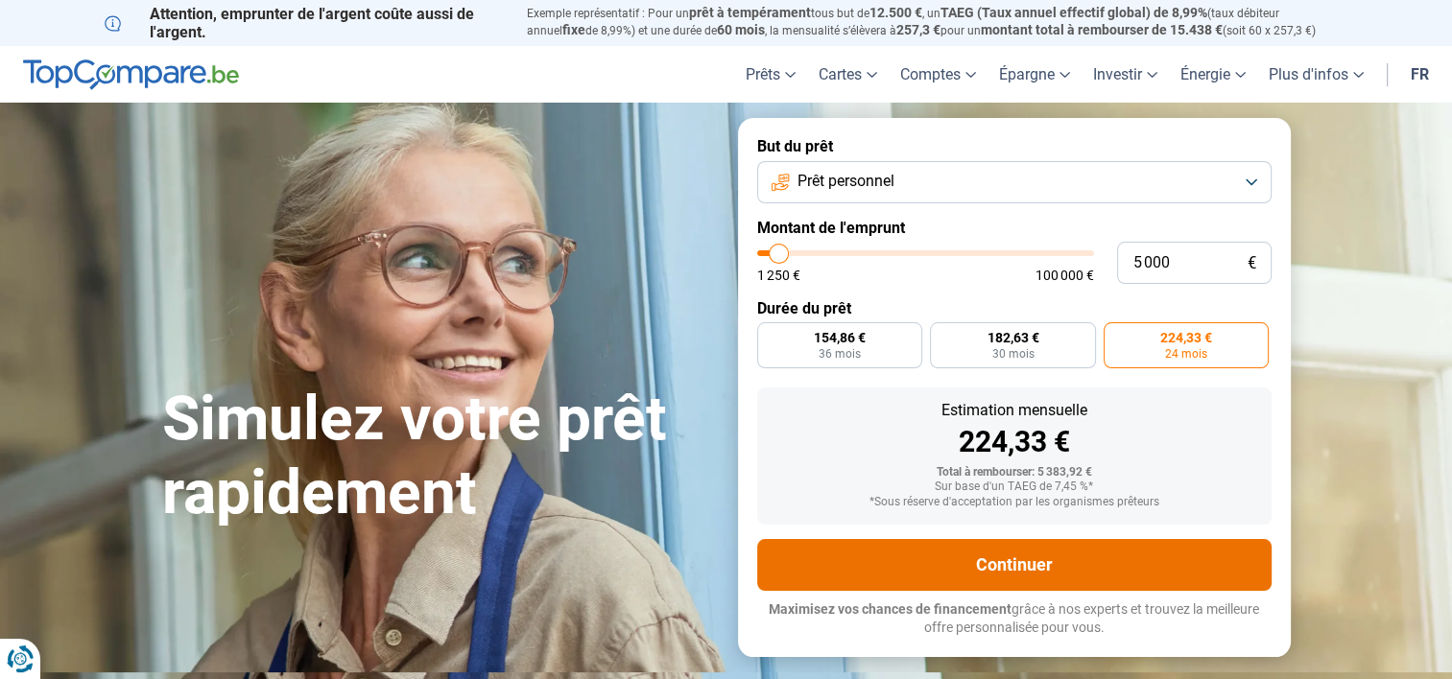
click at [1014, 560] on button "Continuer" at bounding box center [1014, 565] width 514 height 52
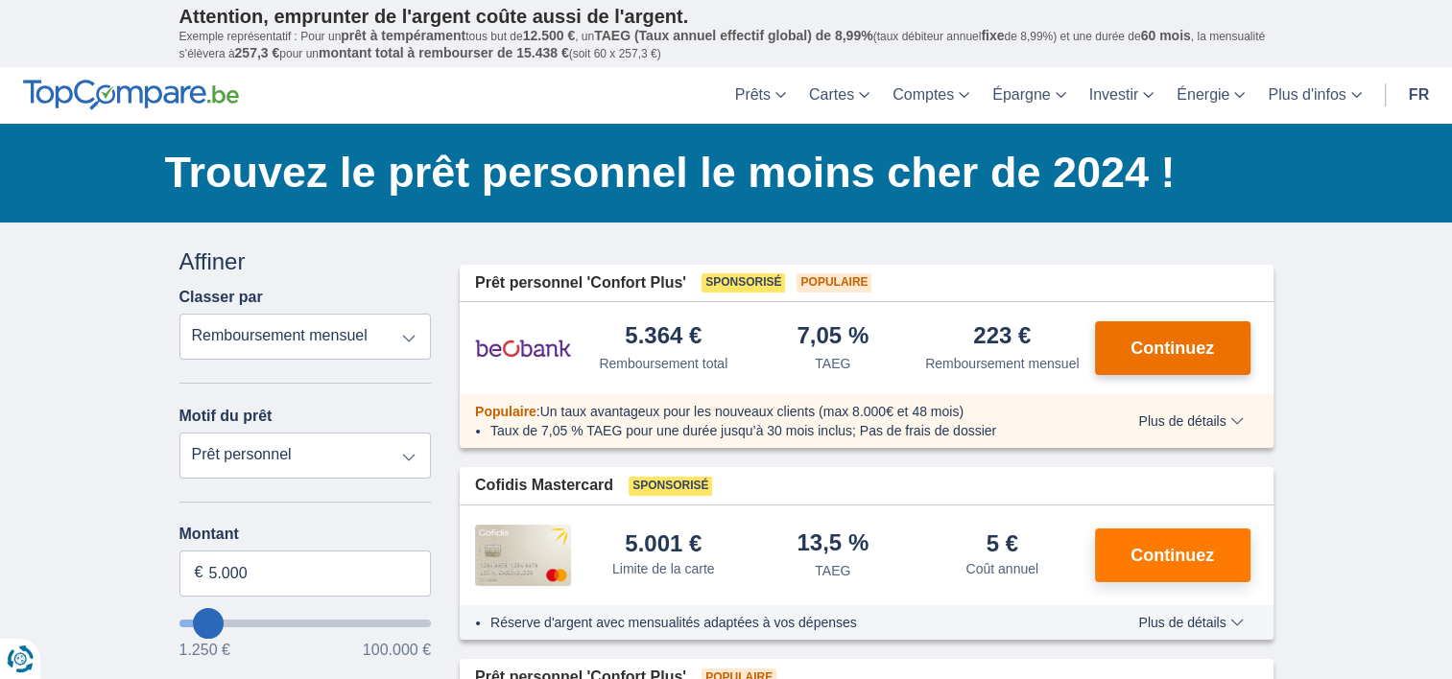
click at [1152, 347] on span "Continuez" at bounding box center [1171, 348] width 83 height 17
